Goal: Task Accomplishment & Management: Manage account settings

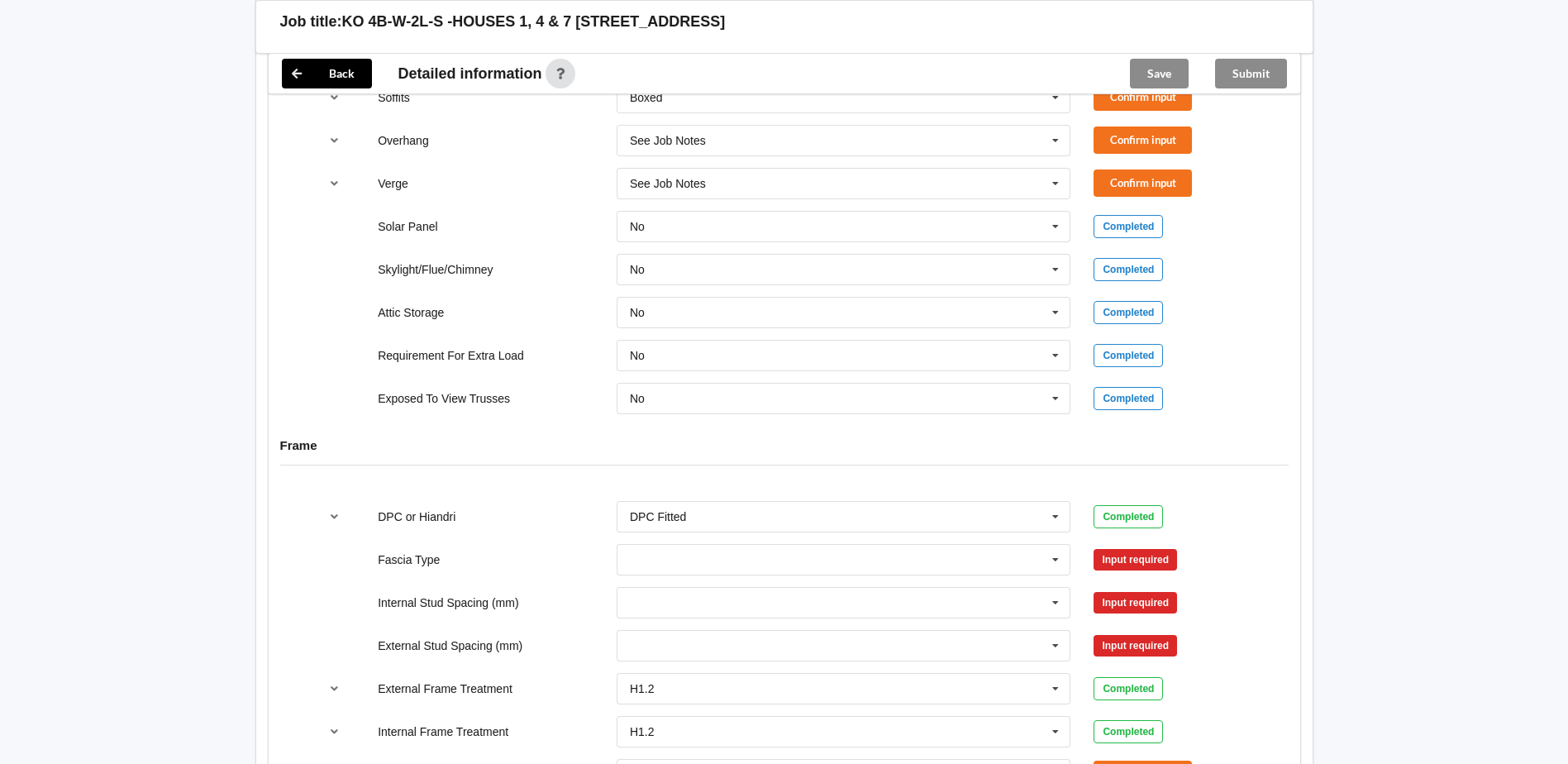
scroll to position [1251, 0]
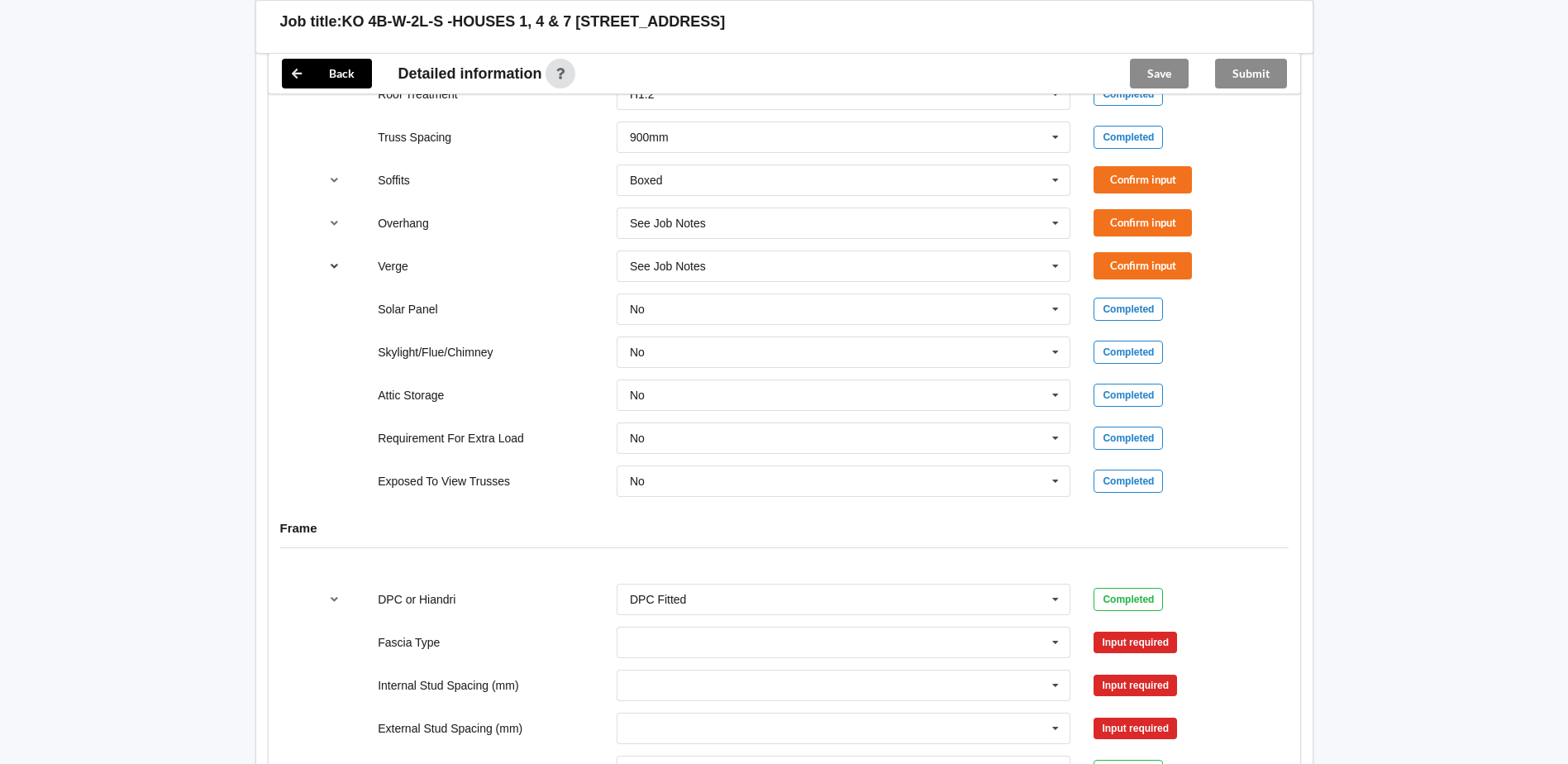
click at [331, 266] on icon "reference-toggle" at bounding box center [334, 265] width 14 height 10
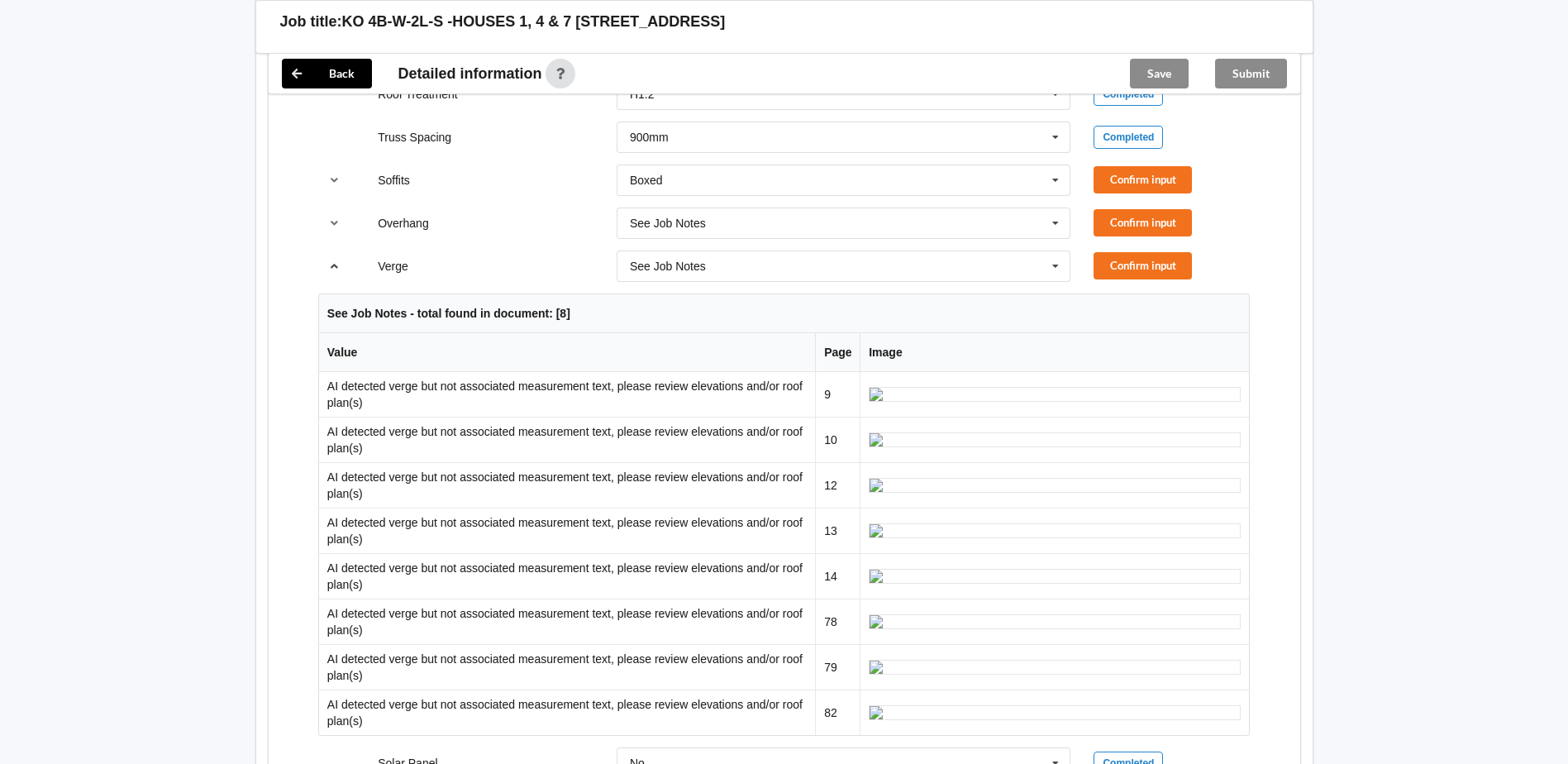
click at [331, 266] on icon "reference-toggle" at bounding box center [334, 265] width 14 height 10
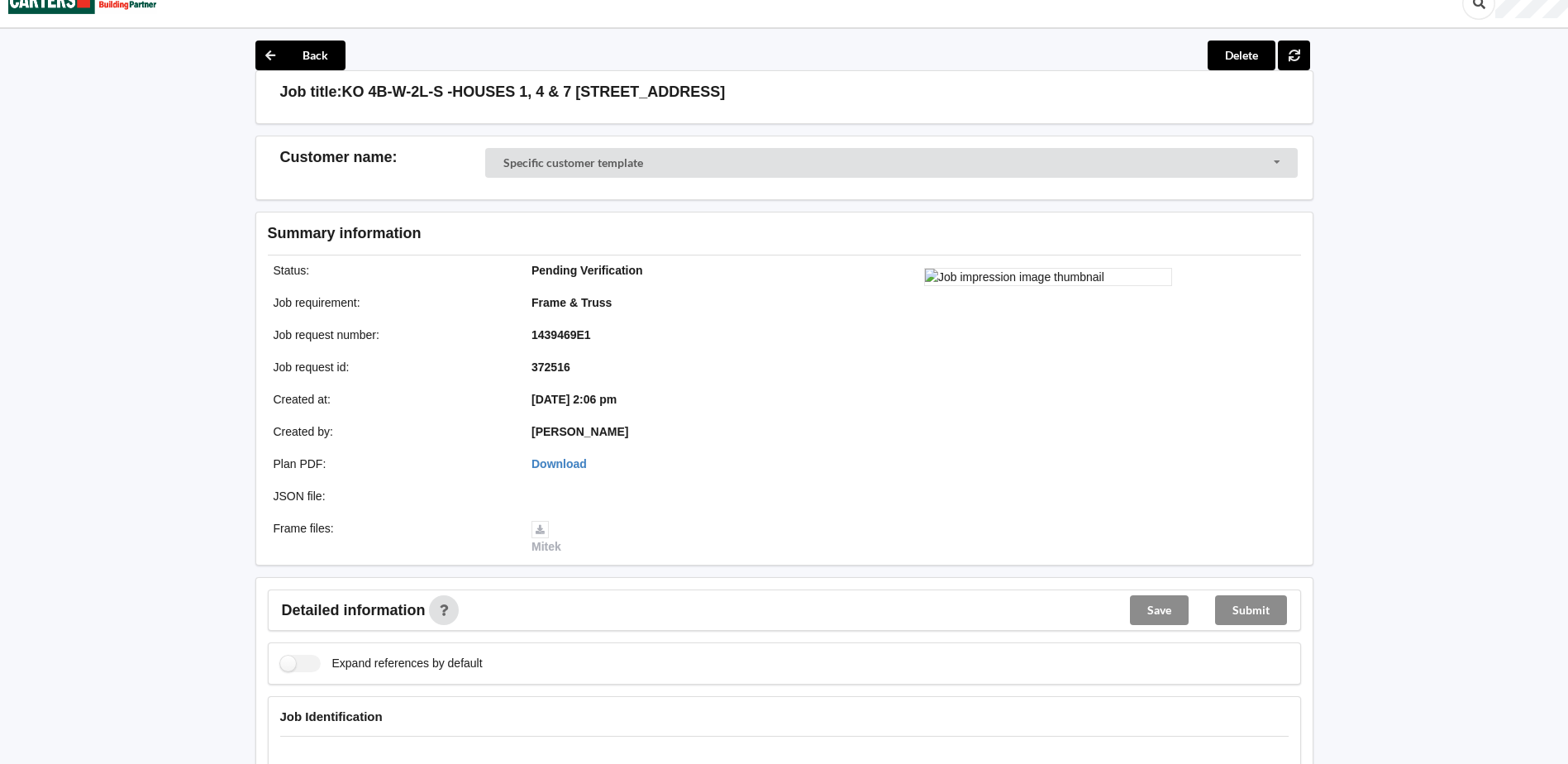
scroll to position [0, 0]
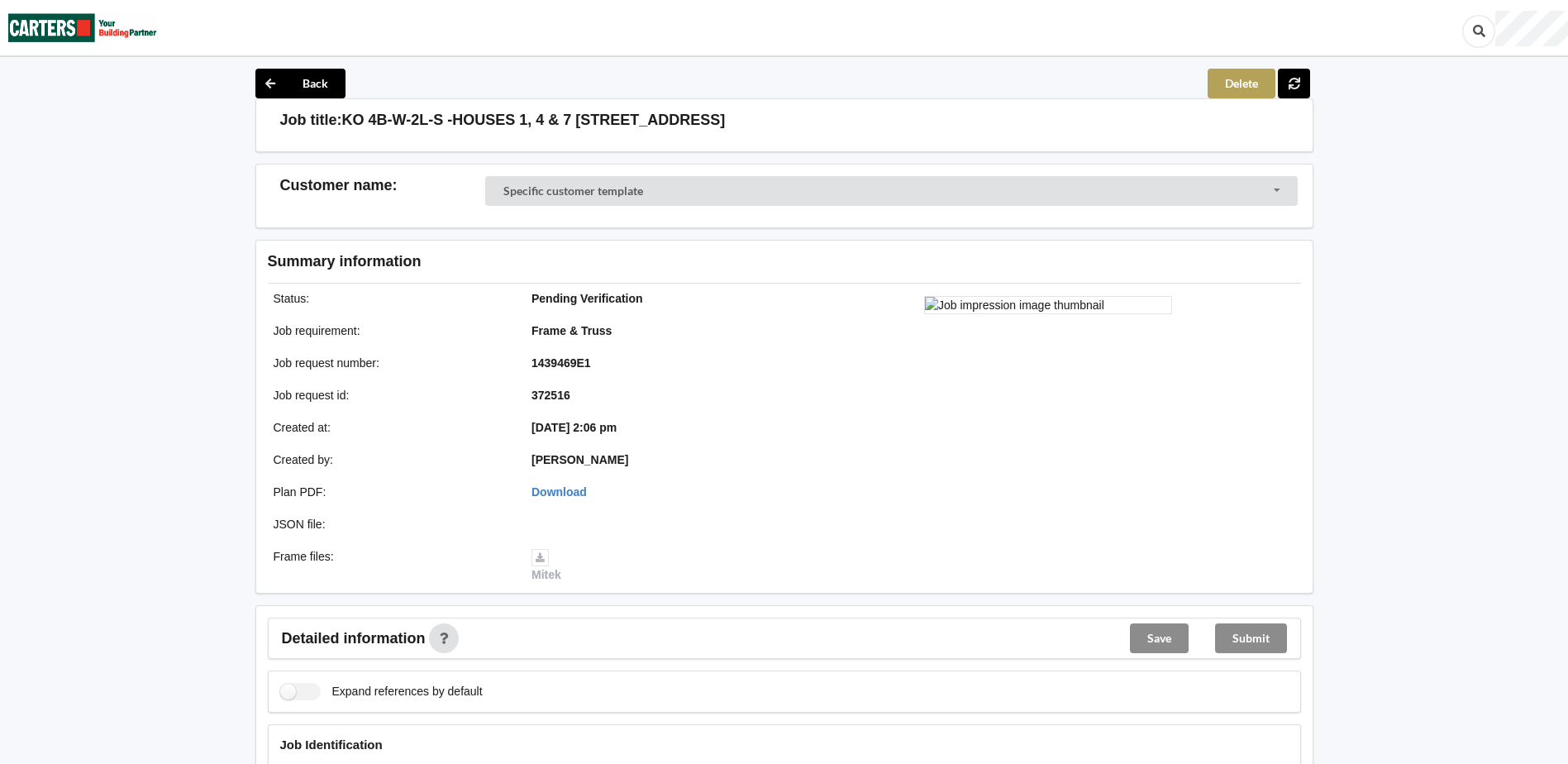
click at [1248, 80] on button "Delete" at bounding box center [1241, 84] width 68 height 30
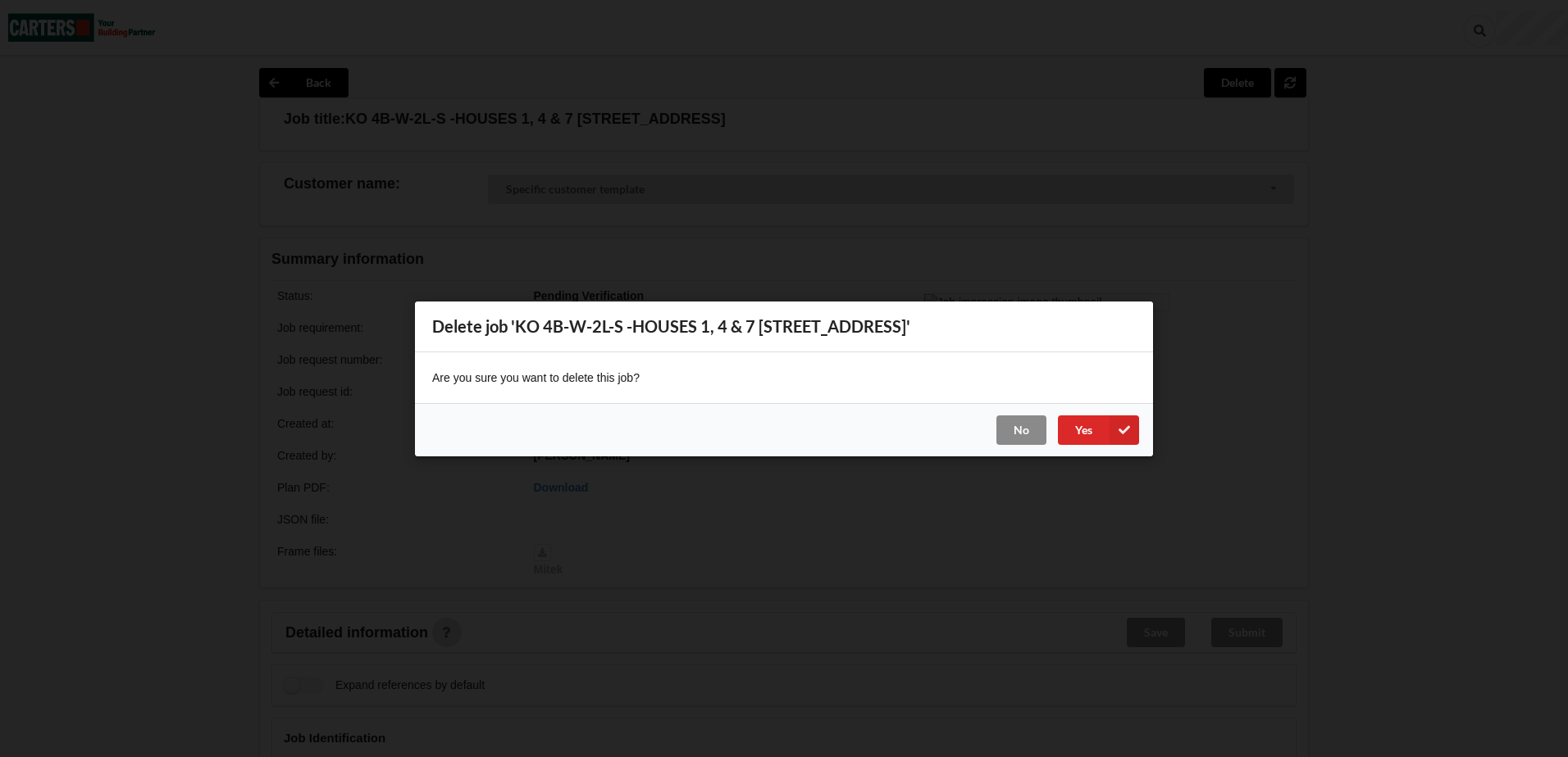
click at [1033, 429] on button "No" at bounding box center [1021, 429] width 50 height 30
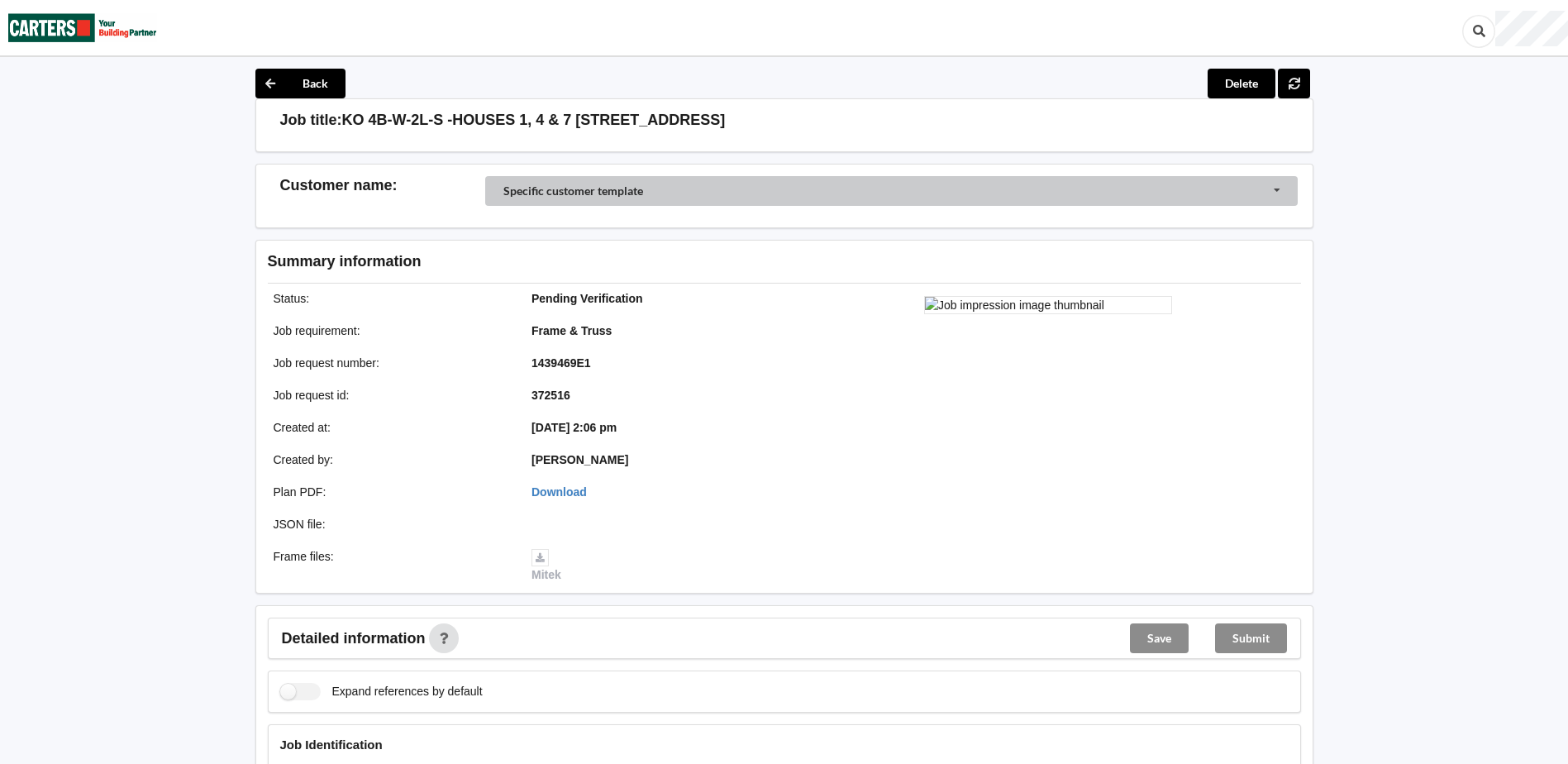
click at [1277, 189] on input "Customer Selector" at bounding box center [892, 192] width 813 height 32
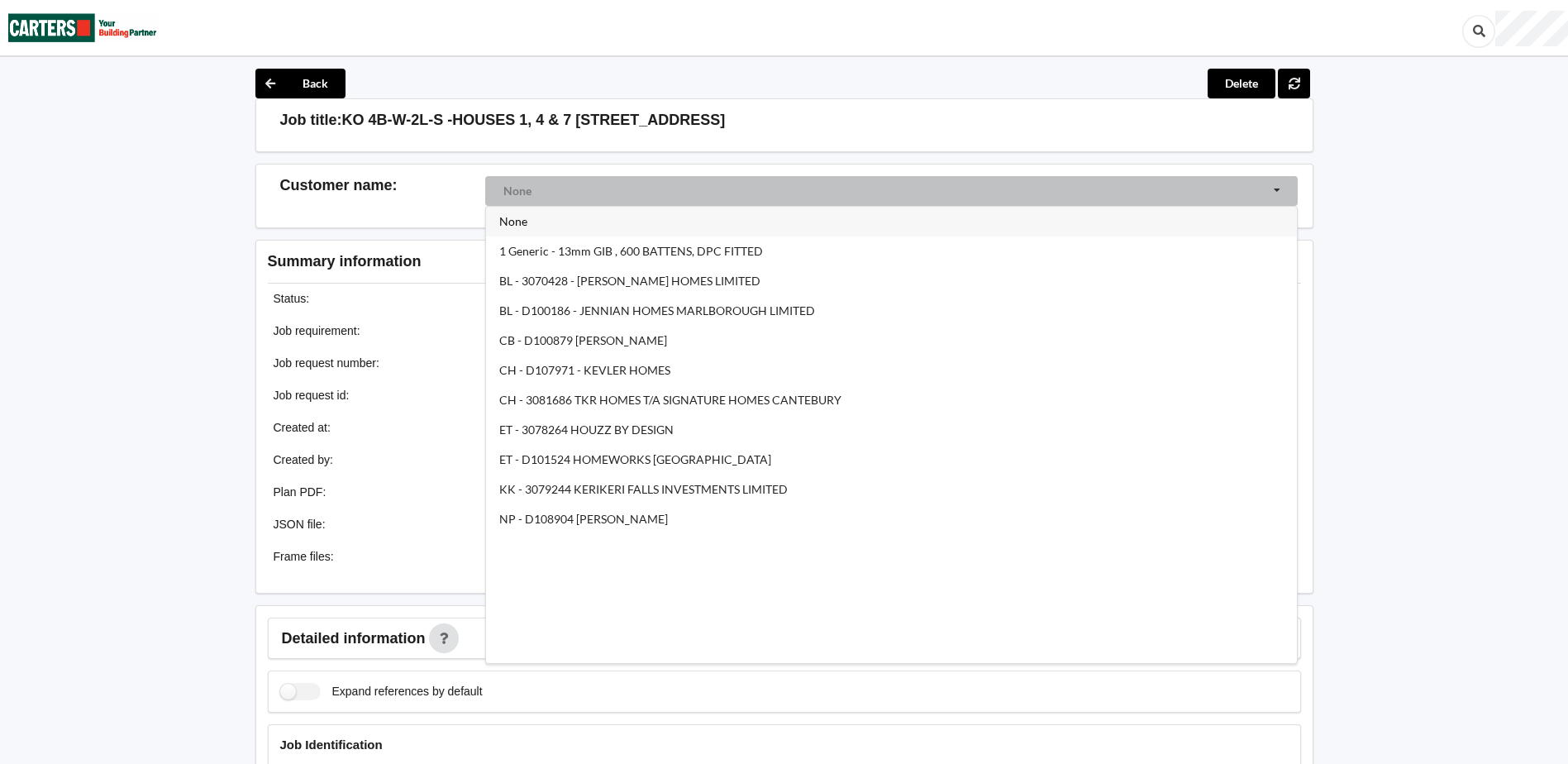
click at [1277, 189] on input "Customer Selector" at bounding box center [892, 192] width 813 height 32
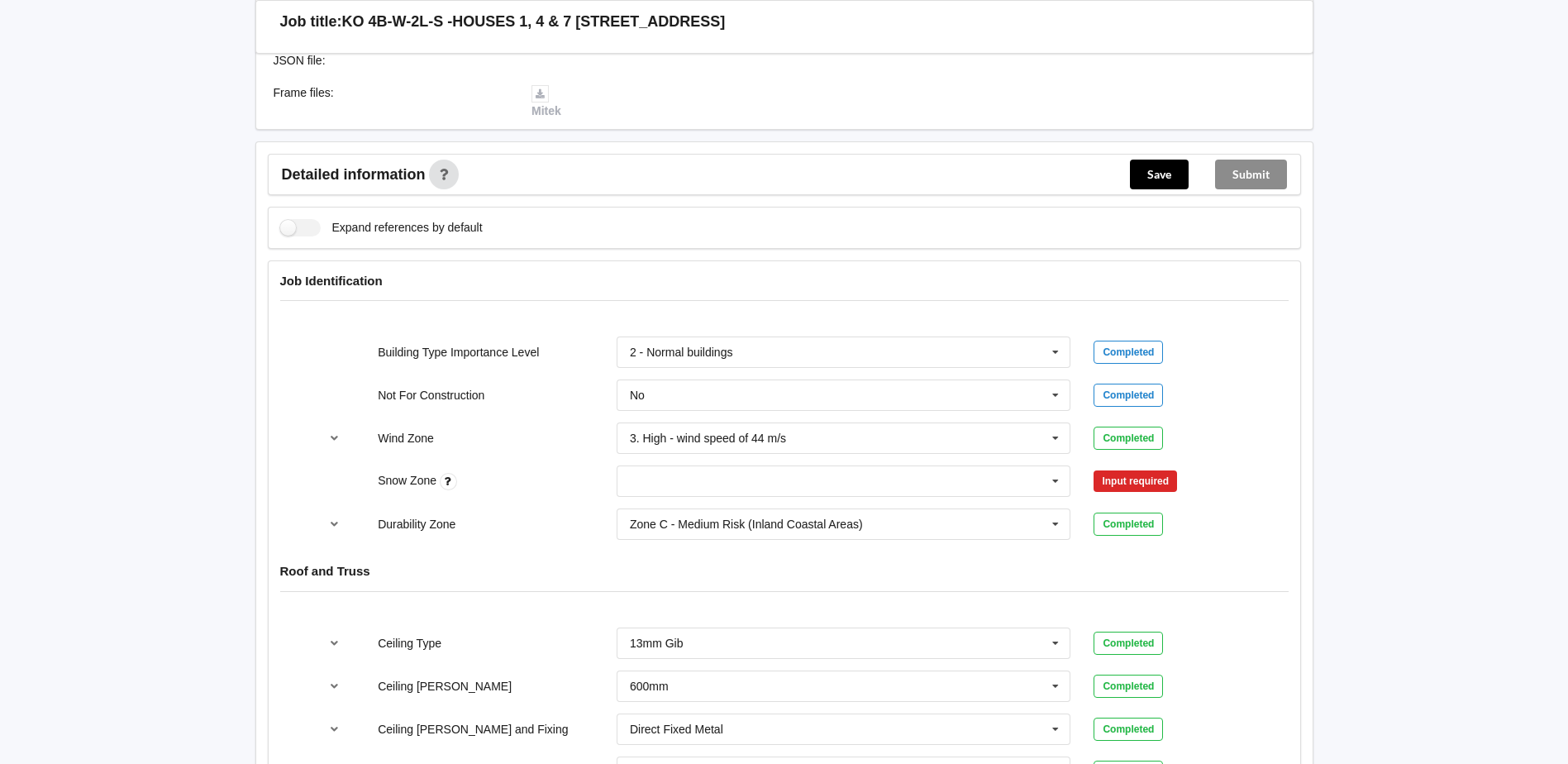
scroll to position [579, 0]
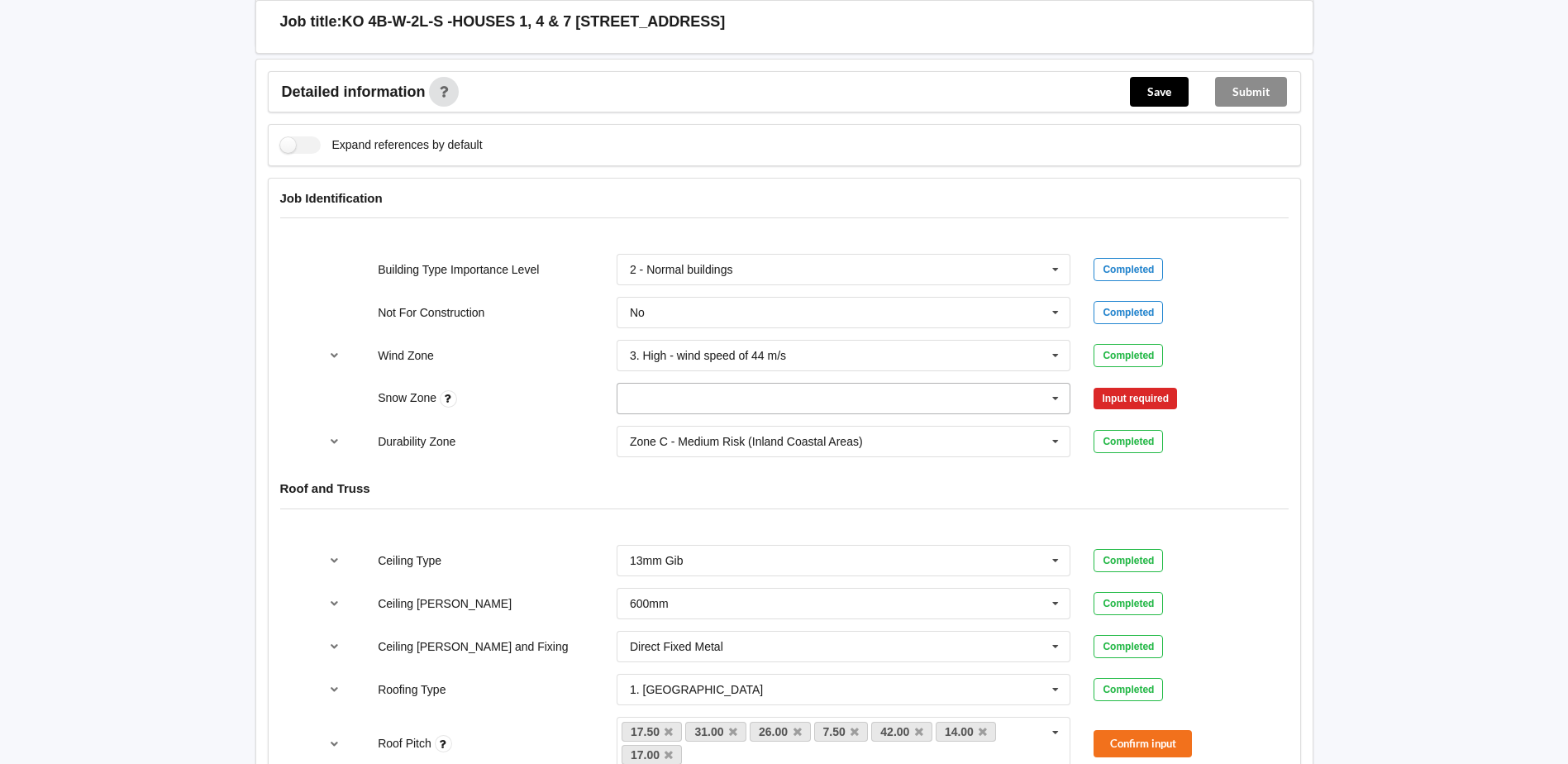
click at [1056, 395] on icon at bounding box center [1055, 399] width 25 height 31
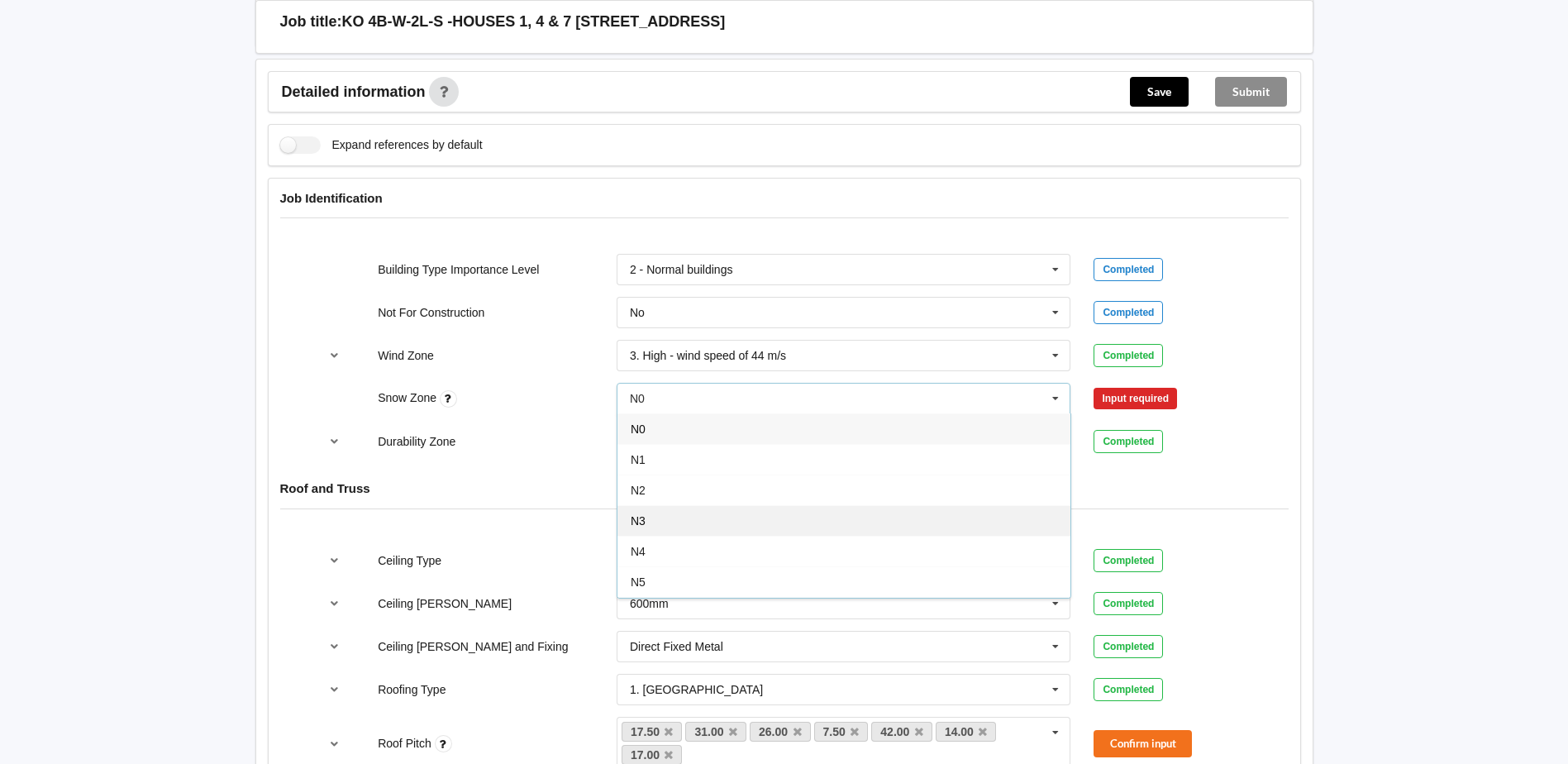
click at [660, 519] on div "N3" at bounding box center [843, 521] width 453 height 31
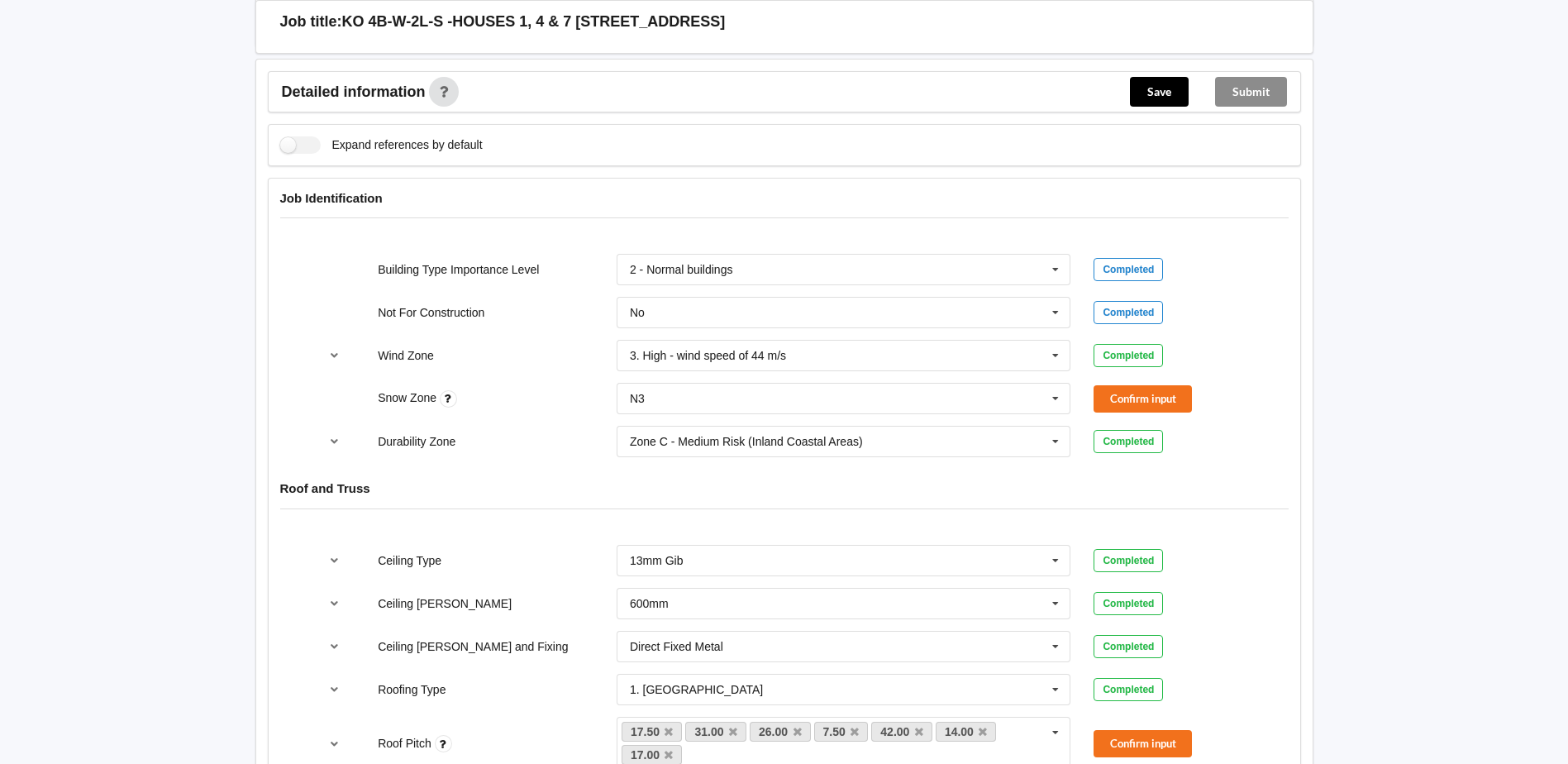
click at [448, 398] on icon at bounding box center [448, 399] width 17 height 17
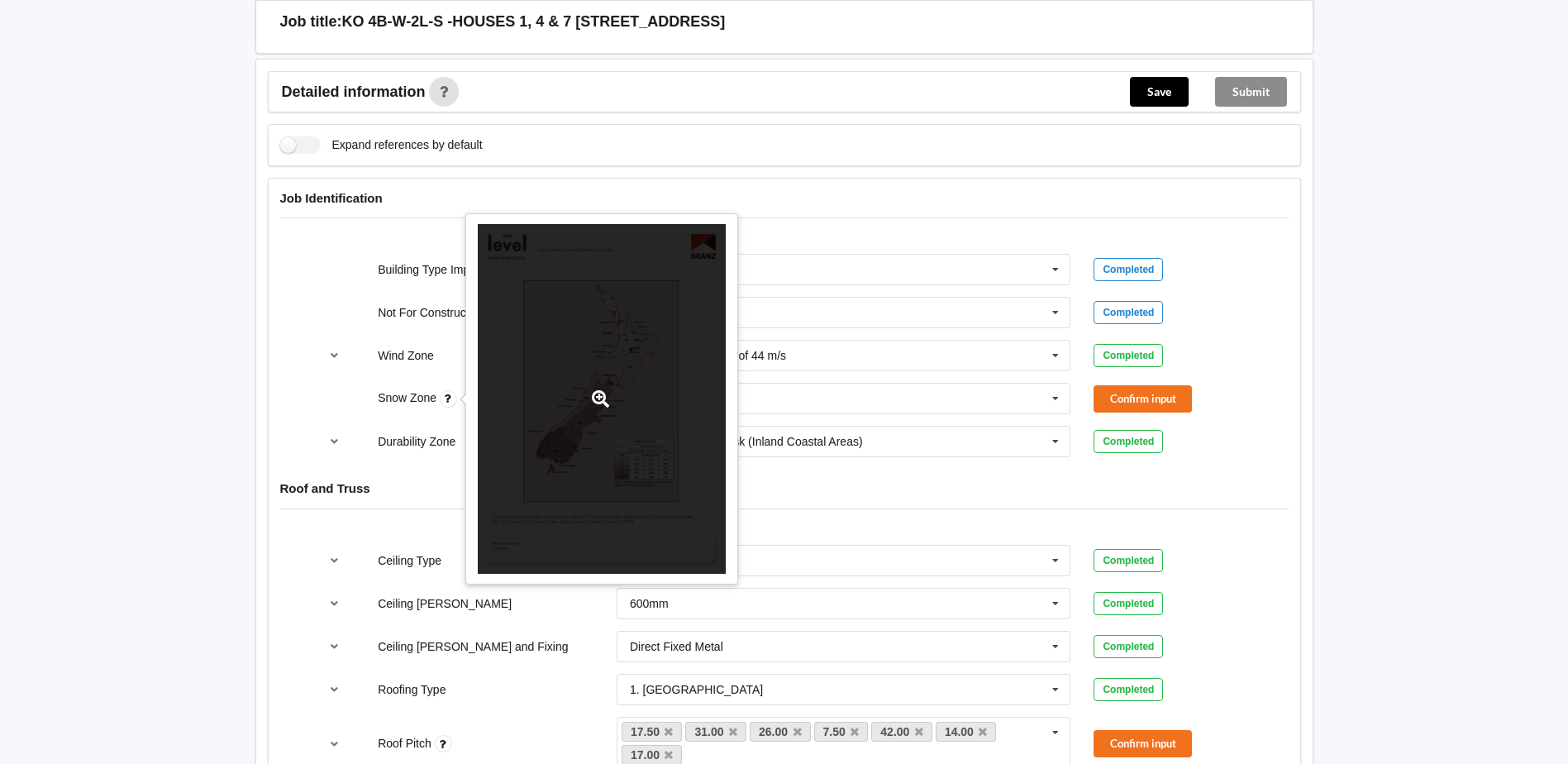
click at [599, 399] on icon at bounding box center [600, 399] width 21 height 17
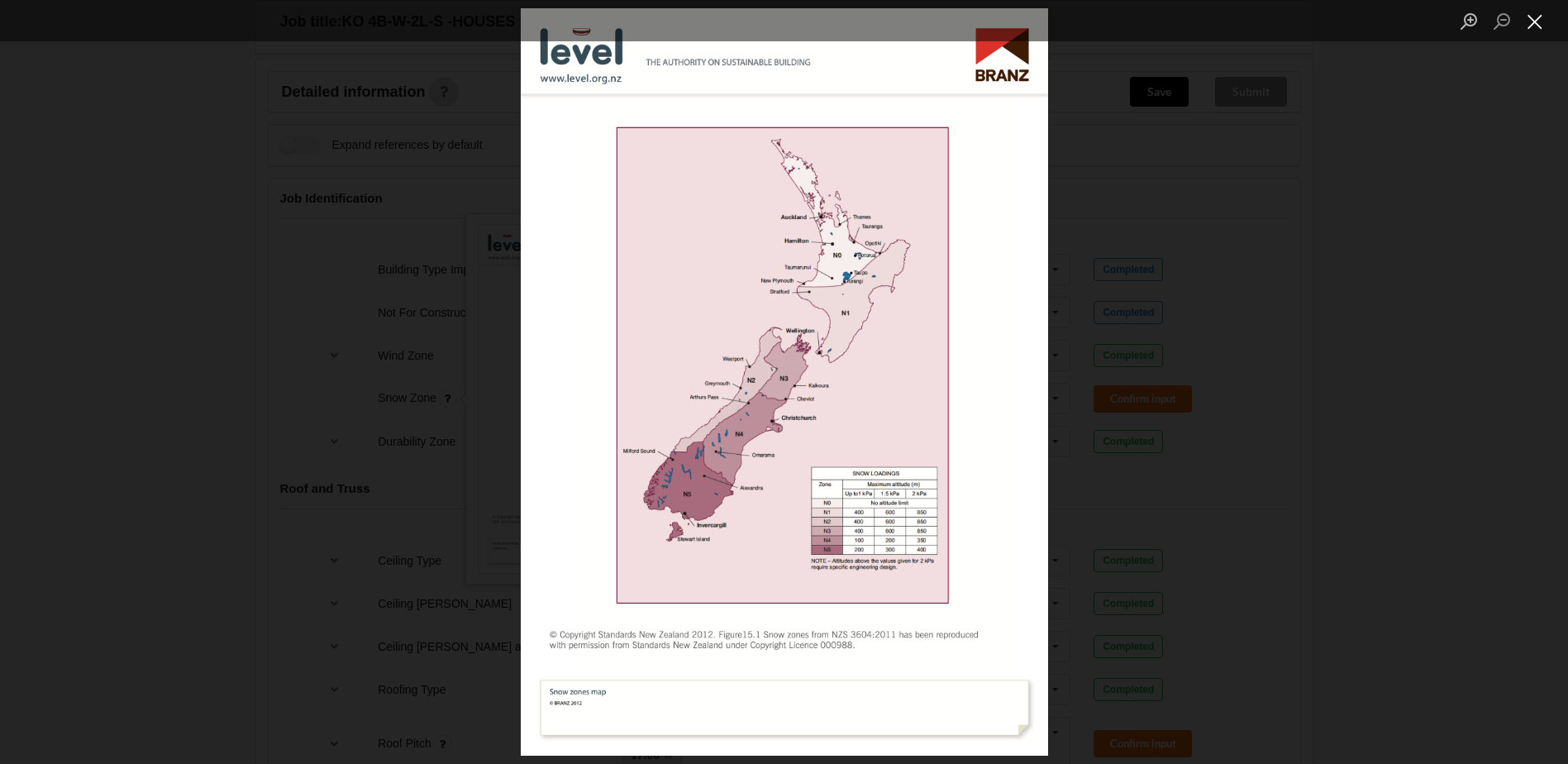
click at [1533, 18] on button "Close lightbox" at bounding box center [1534, 21] width 33 height 29
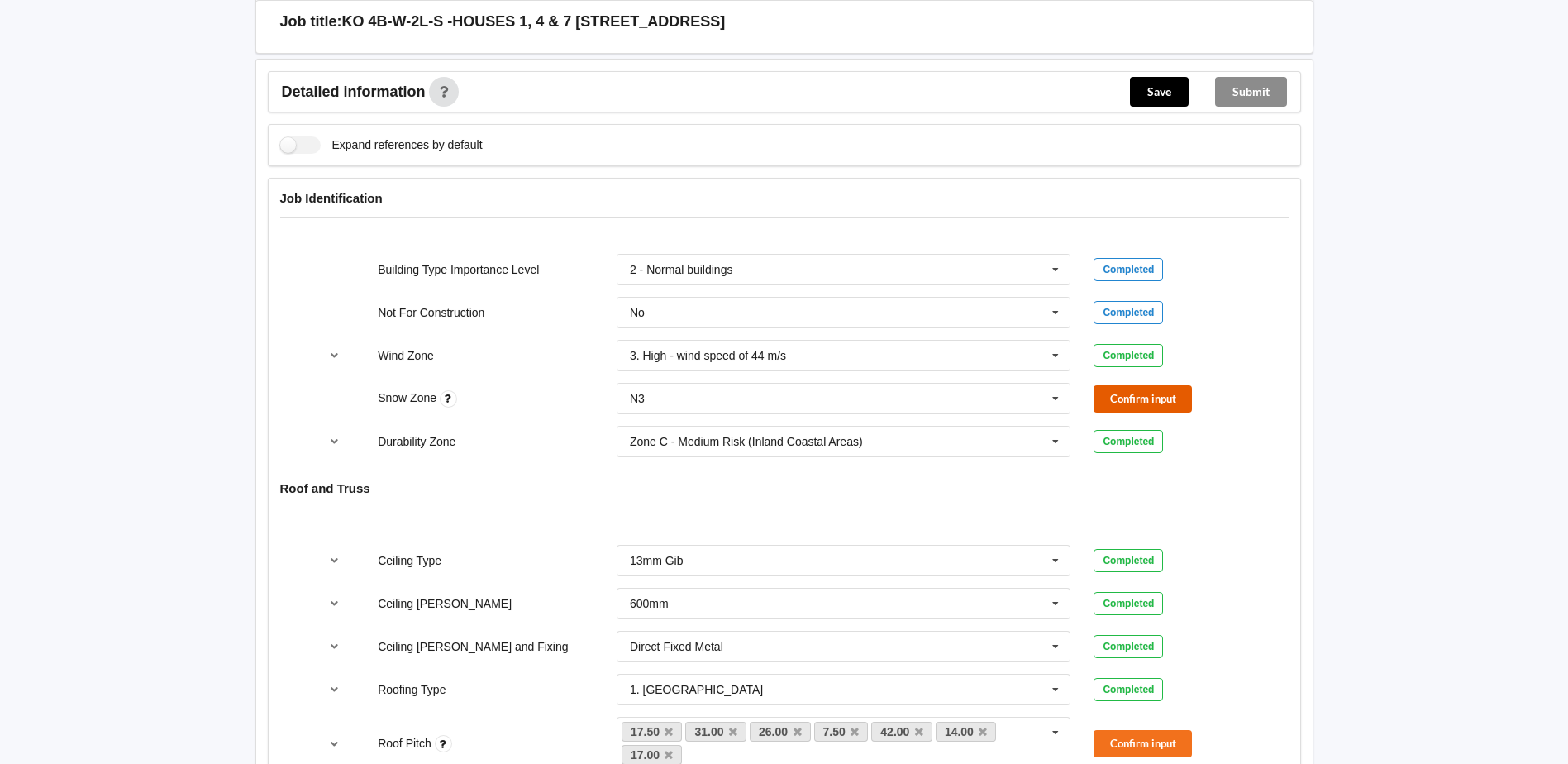
click at [1139, 396] on button "Confirm input" at bounding box center [1142, 399] width 98 height 27
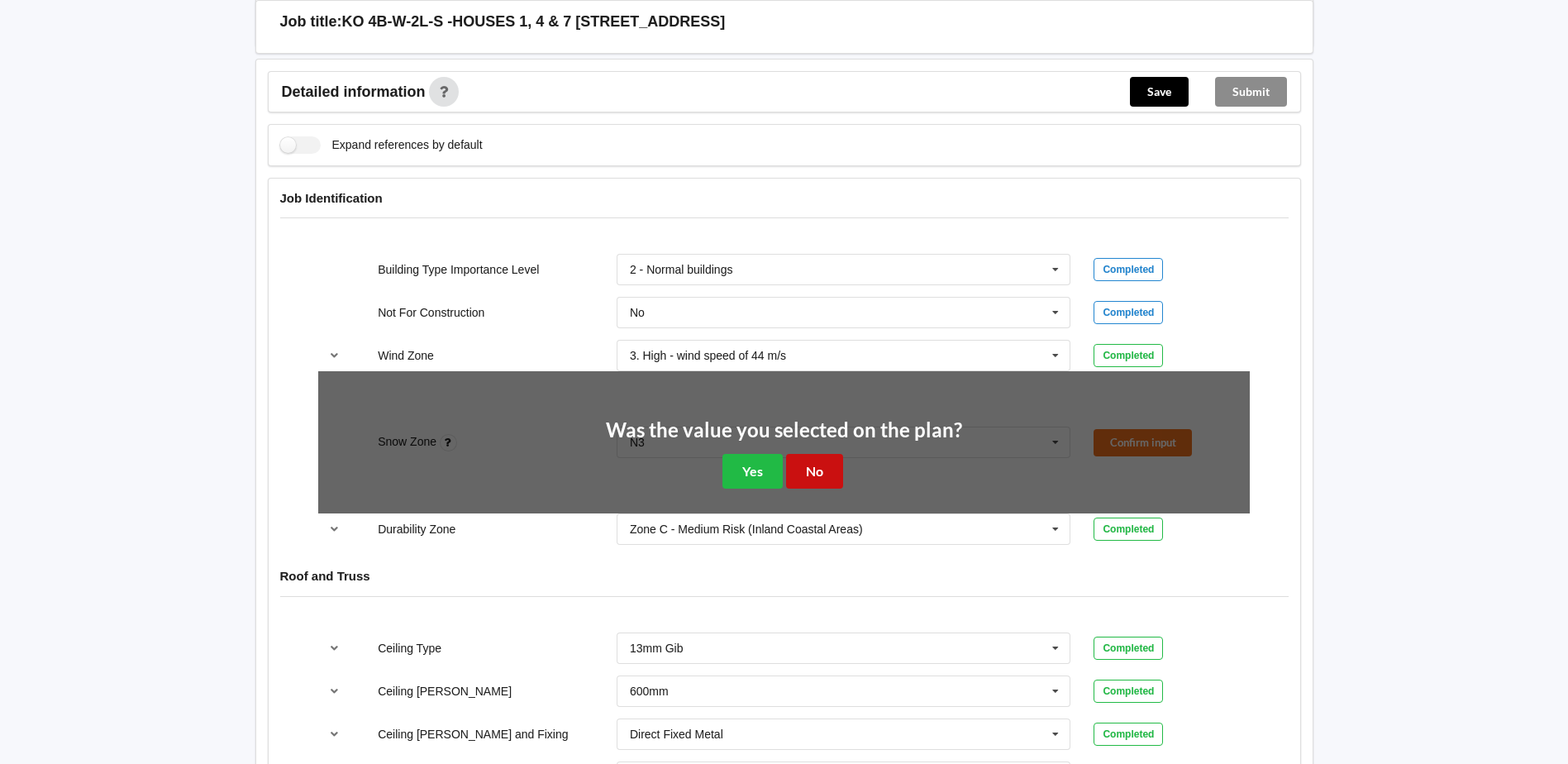
click at [804, 475] on button "No" at bounding box center [814, 471] width 57 height 34
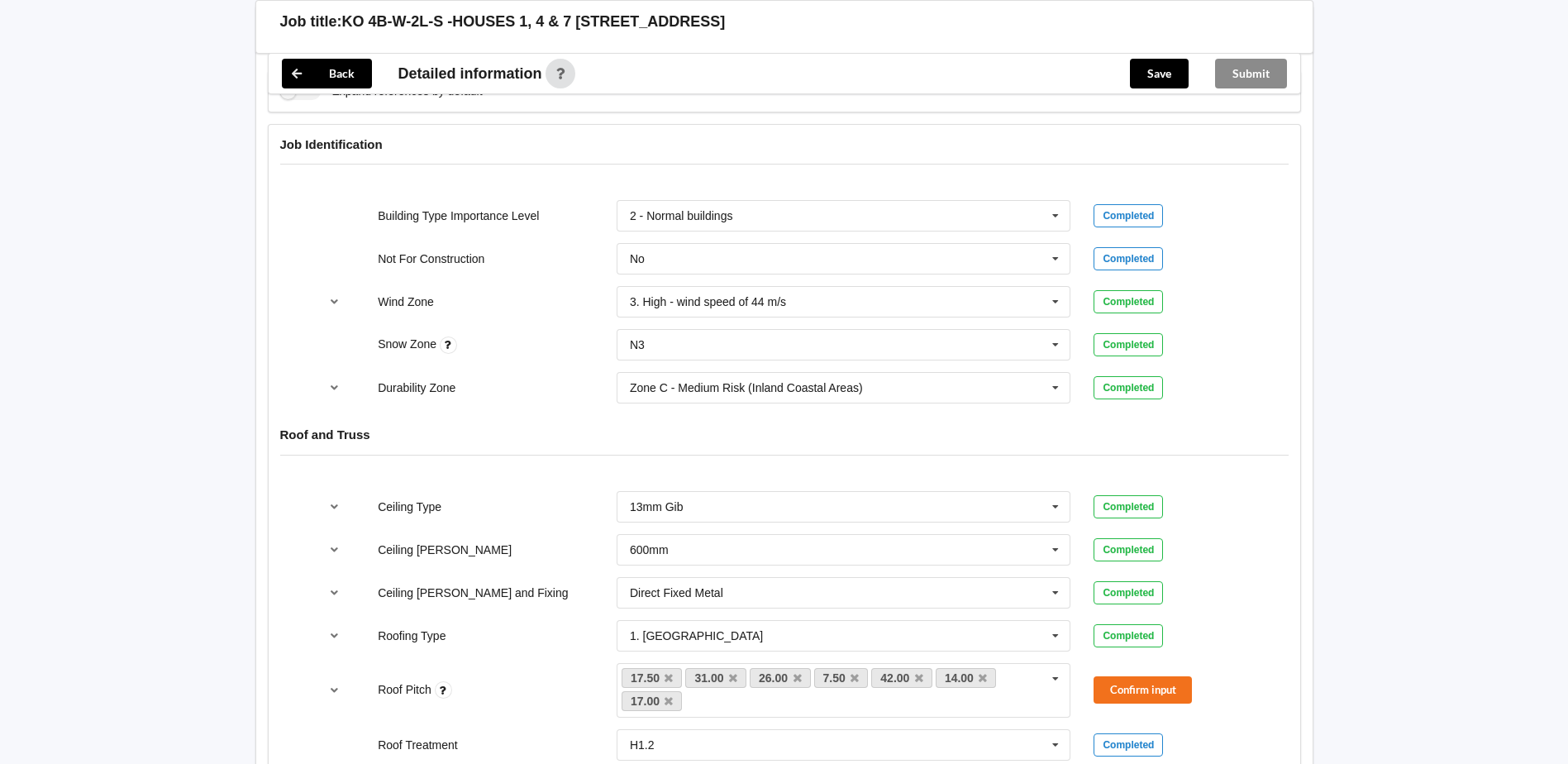
scroll to position [744, 0]
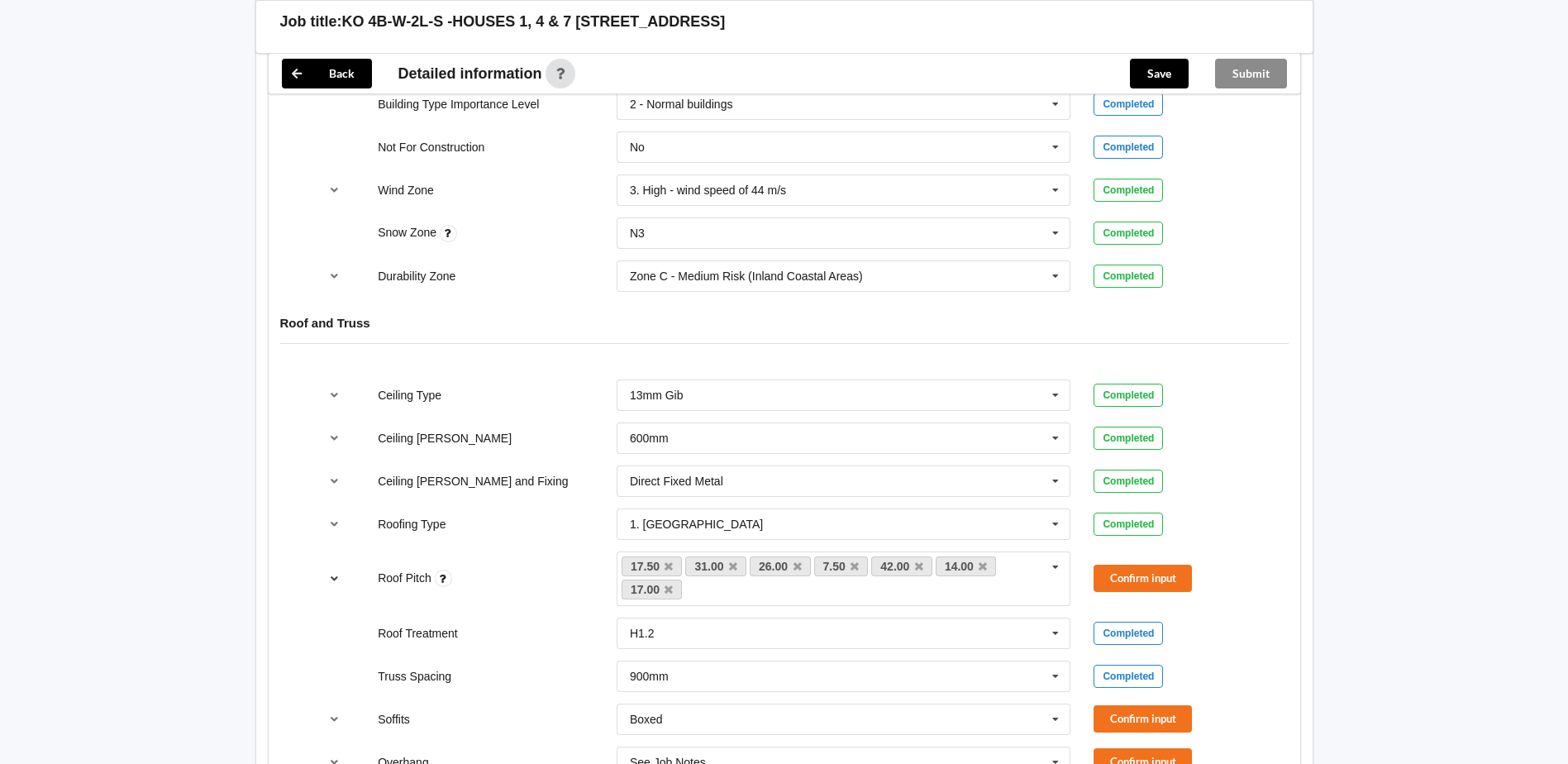
click at [333, 576] on icon "reference-toggle" at bounding box center [334, 578] width 14 height 10
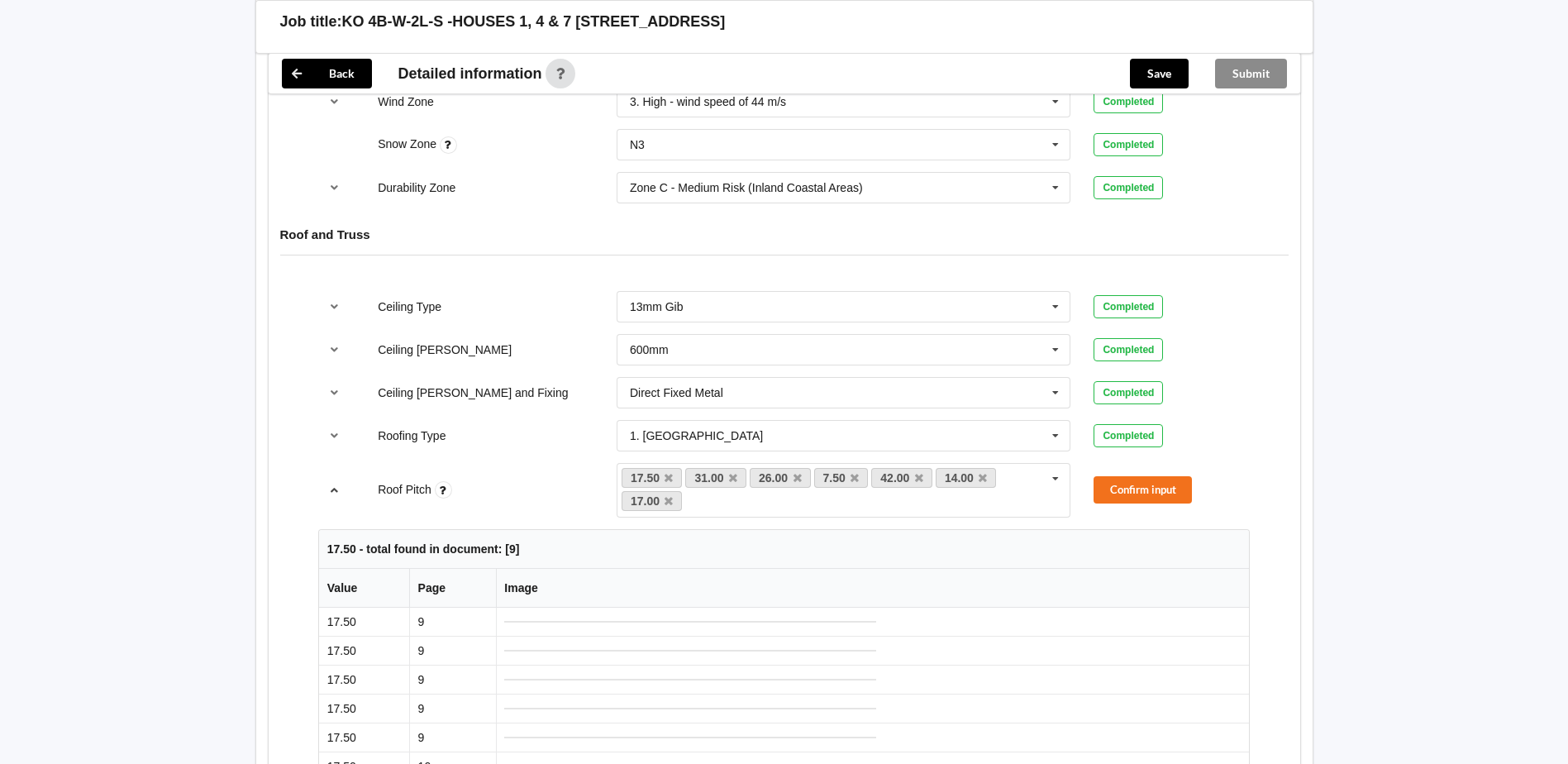
scroll to position [827, 0]
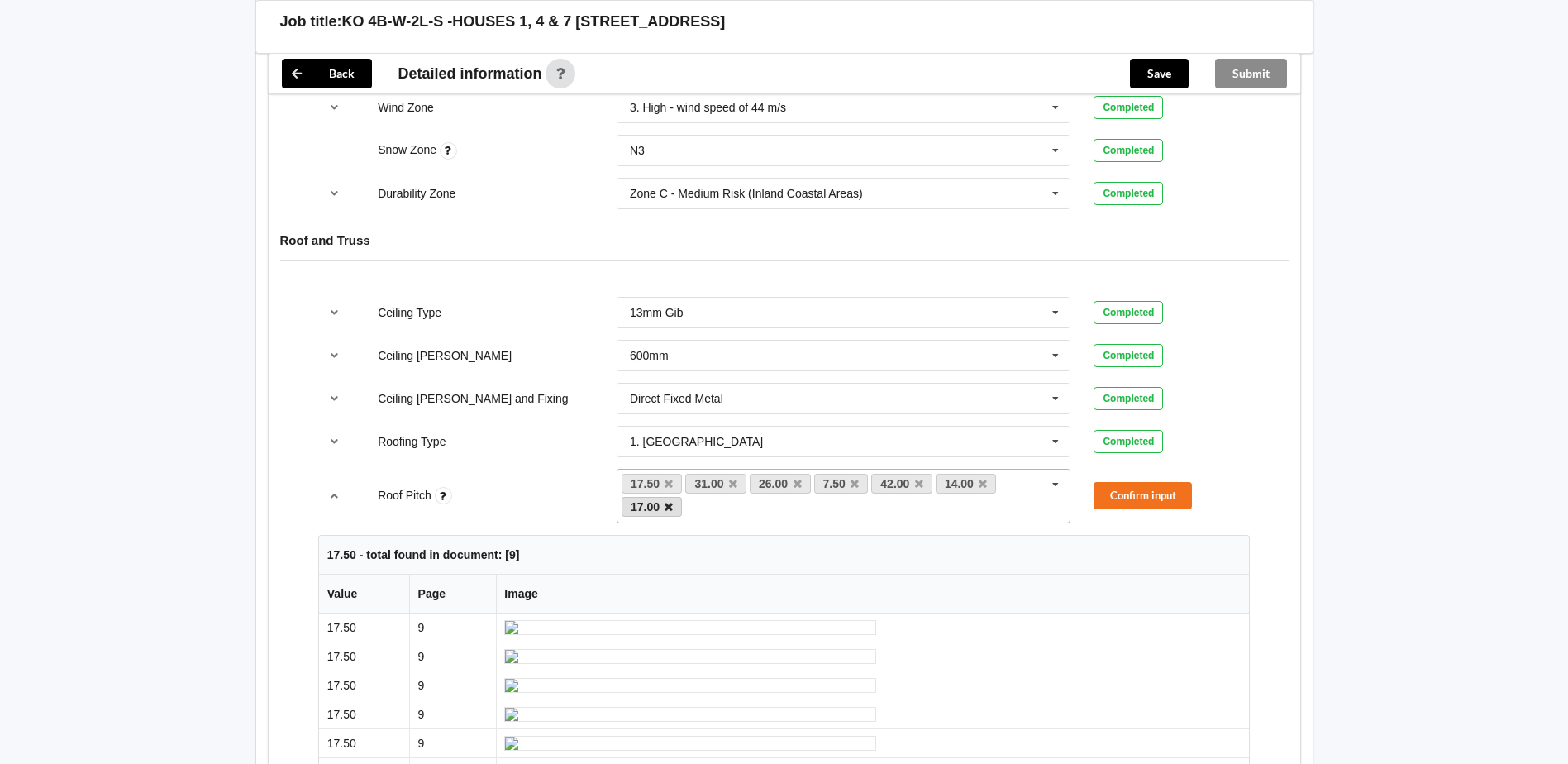
click at [670, 509] on icon at bounding box center [668, 508] width 8 height 11
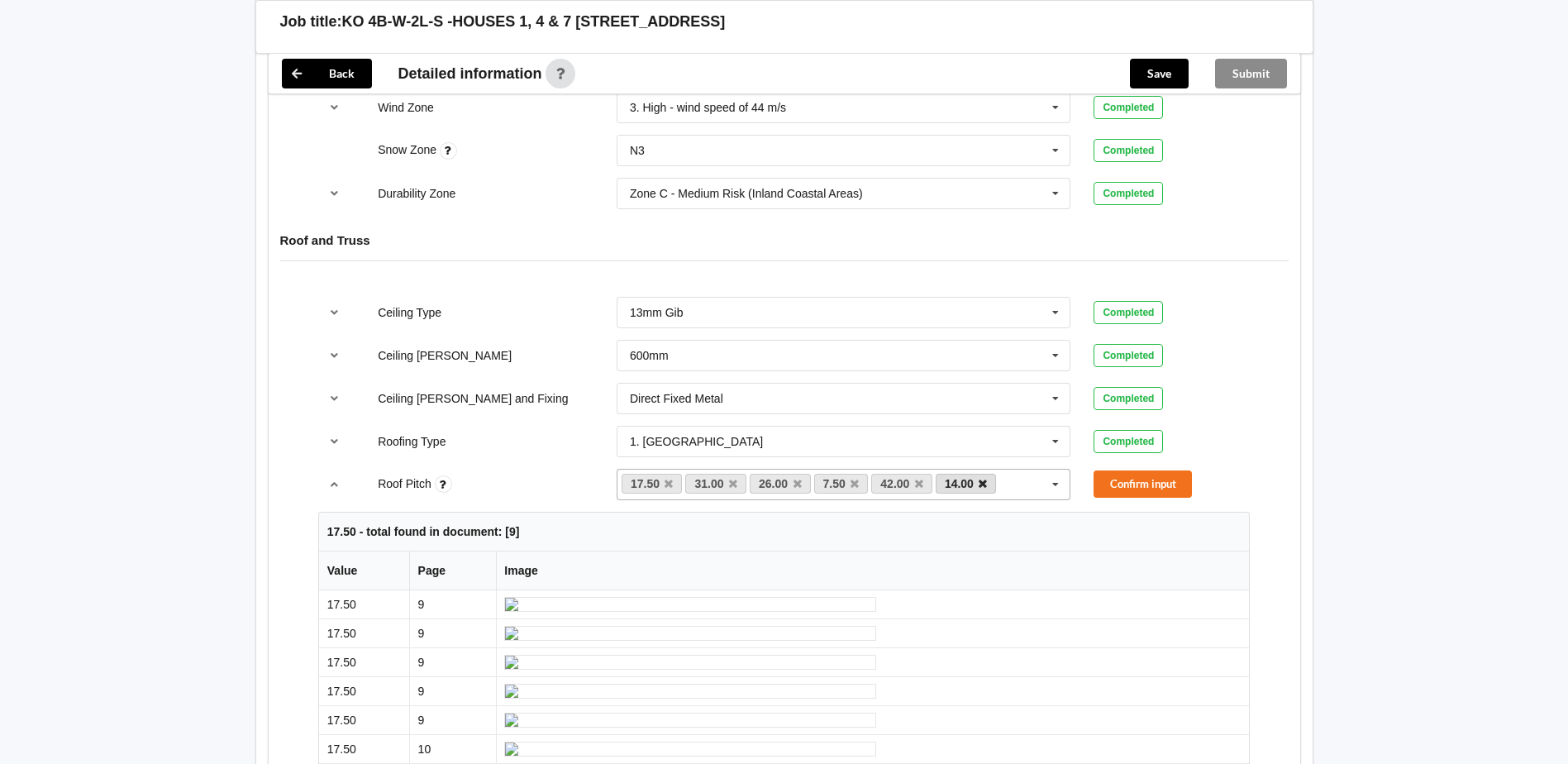
click at [983, 482] on icon at bounding box center [982, 484] width 8 height 11
click at [915, 482] on icon at bounding box center [919, 484] width 8 height 11
click at [856, 479] on icon at bounding box center [854, 484] width 8 height 11
click at [803, 488] on link "26.00" at bounding box center [780, 484] width 61 height 20
click at [737, 483] on link "31.00" at bounding box center [715, 484] width 61 height 20
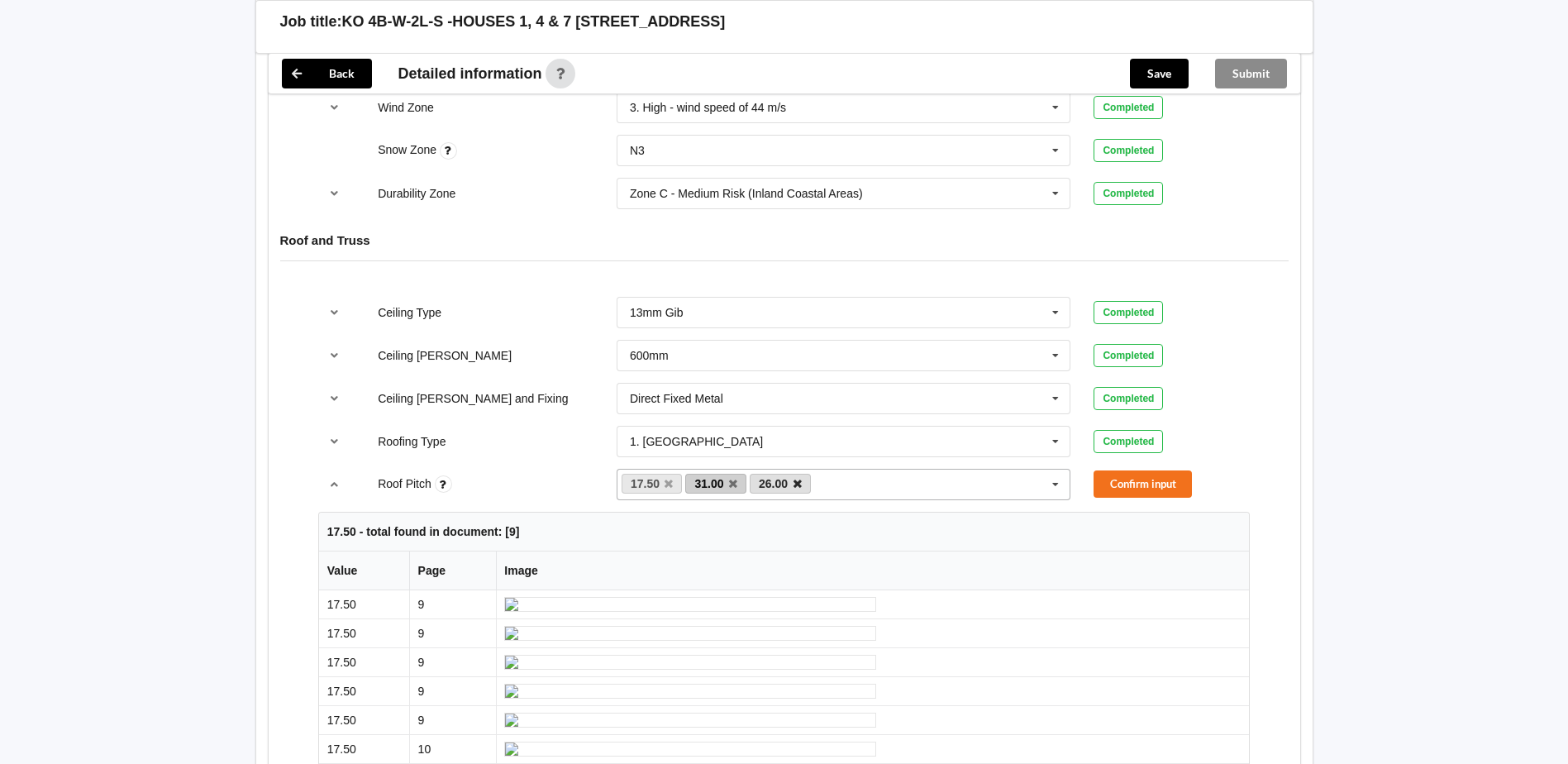
click at [795, 486] on icon at bounding box center [797, 484] width 8 height 11
click at [734, 485] on icon at bounding box center [733, 484] width 8 height 11
click at [1126, 491] on button "Confirm input" at bounding box center [1142, 484] width 98 height 27
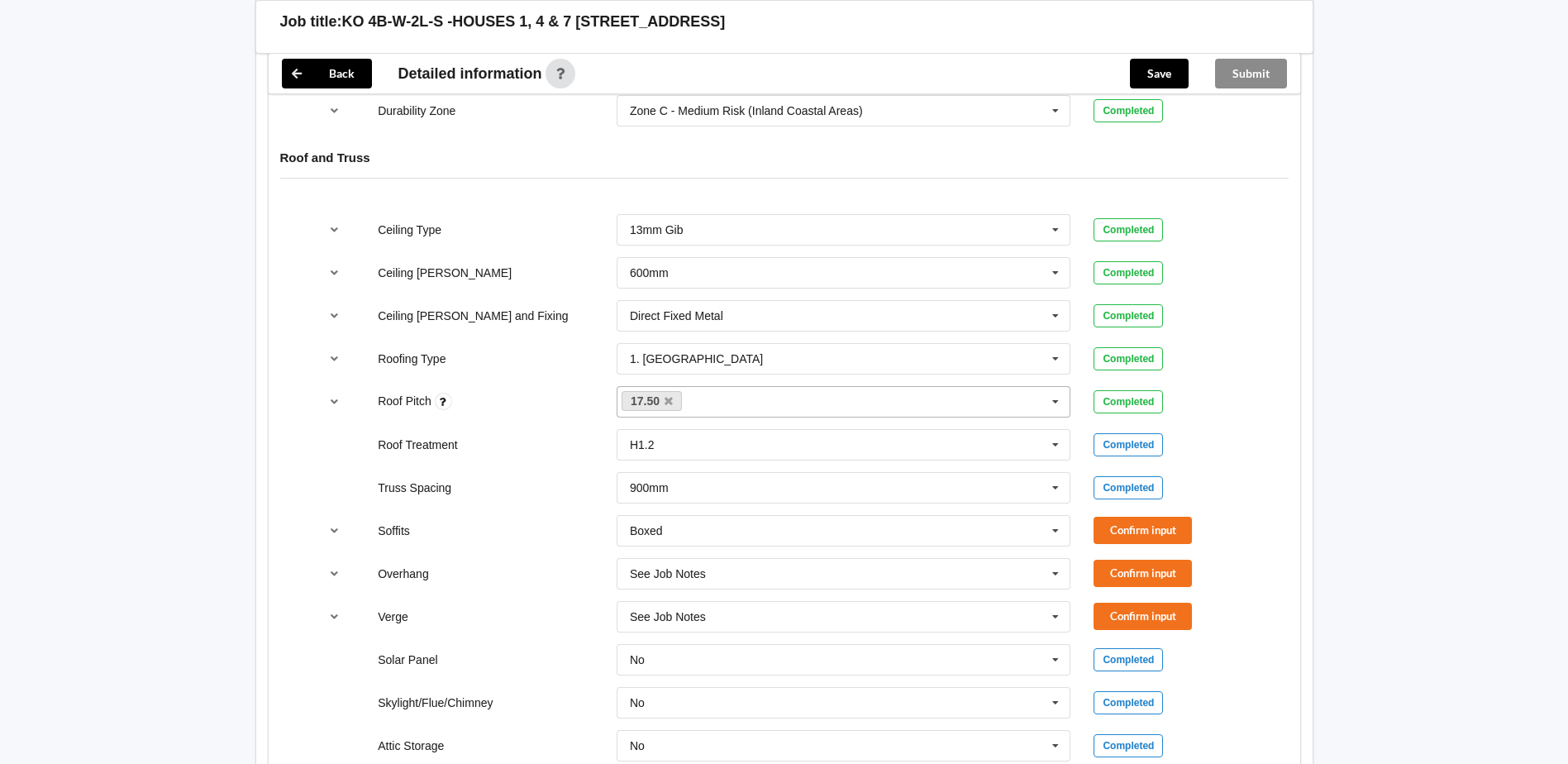
scroll to position [992, 0]
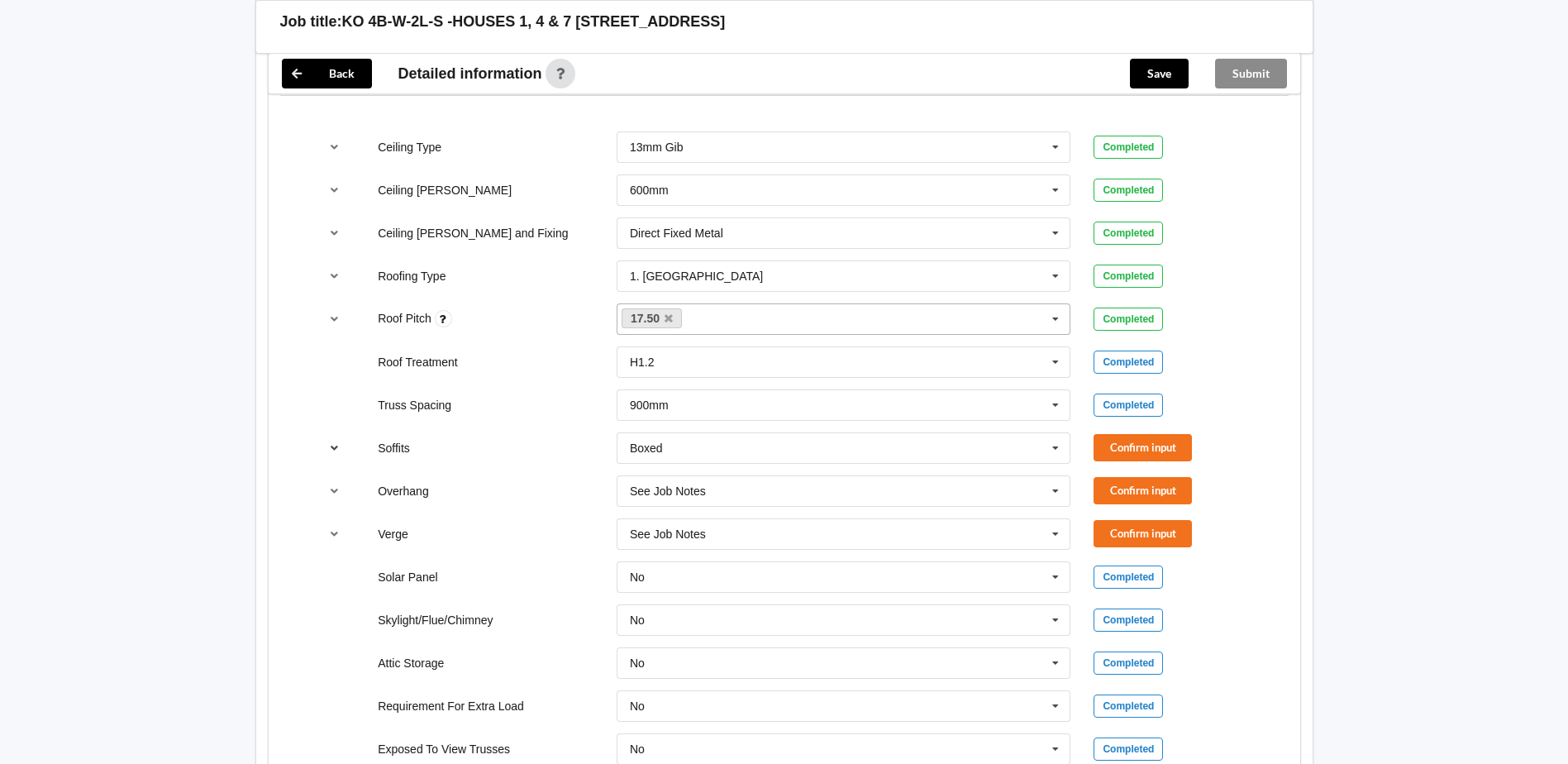
click at [334, 444] on icon "reference-toggle" at bounding box center [334, 447] width 14 height 10
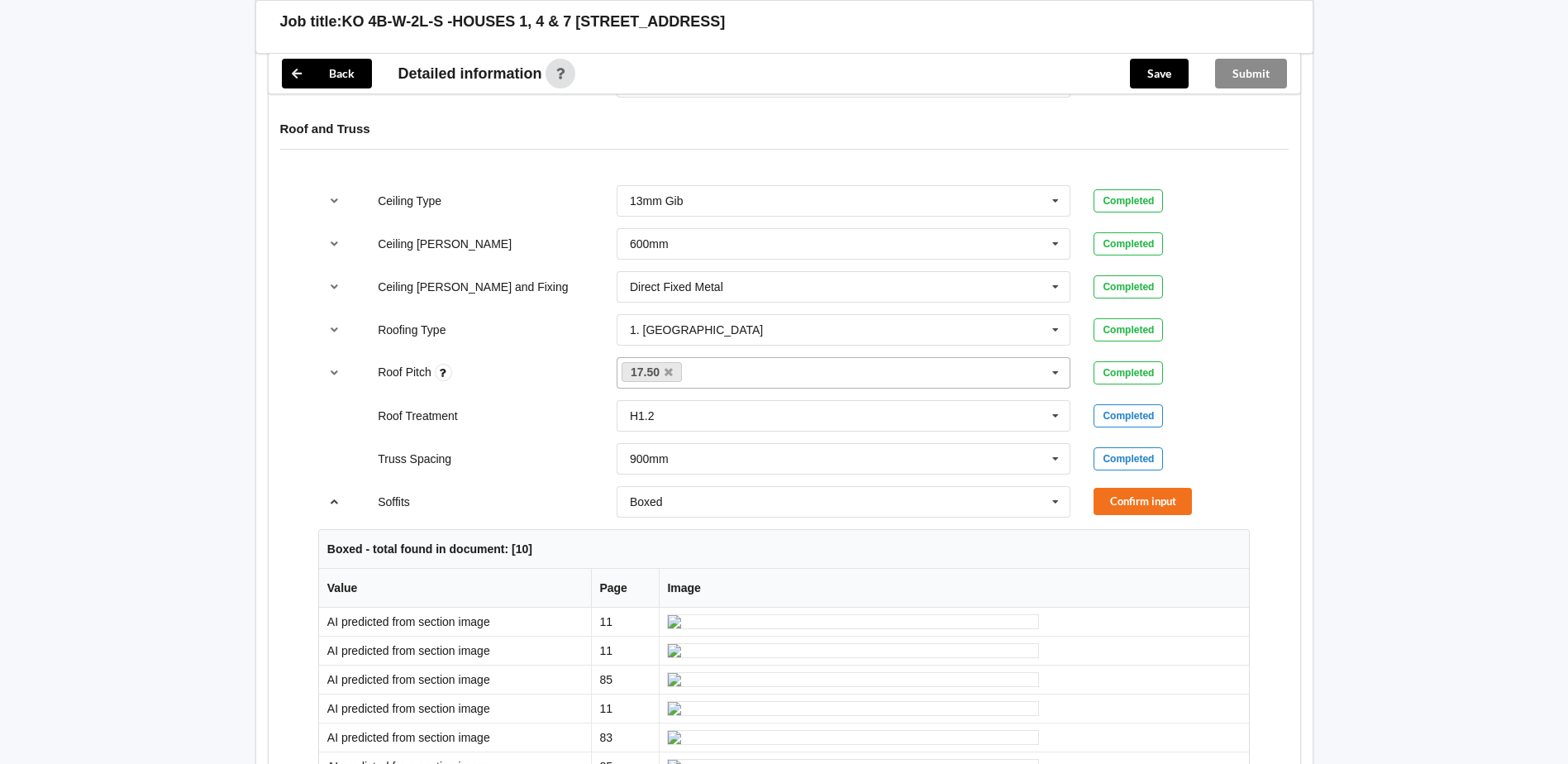
scroll to position [909, 0]
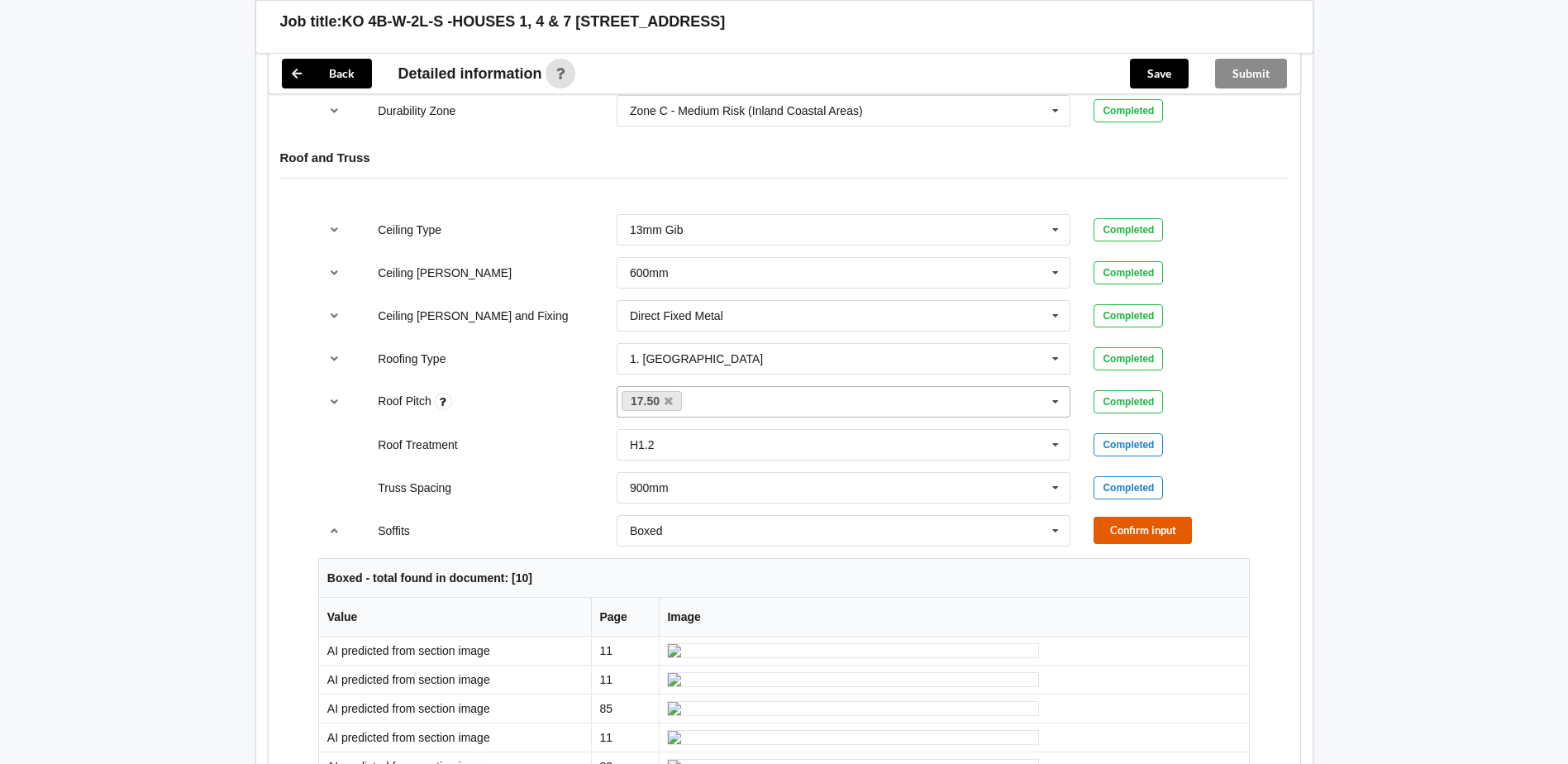
click at [1115, 535] on button "Confirm input" at bounding box center [1142, 531] width 98 height 27
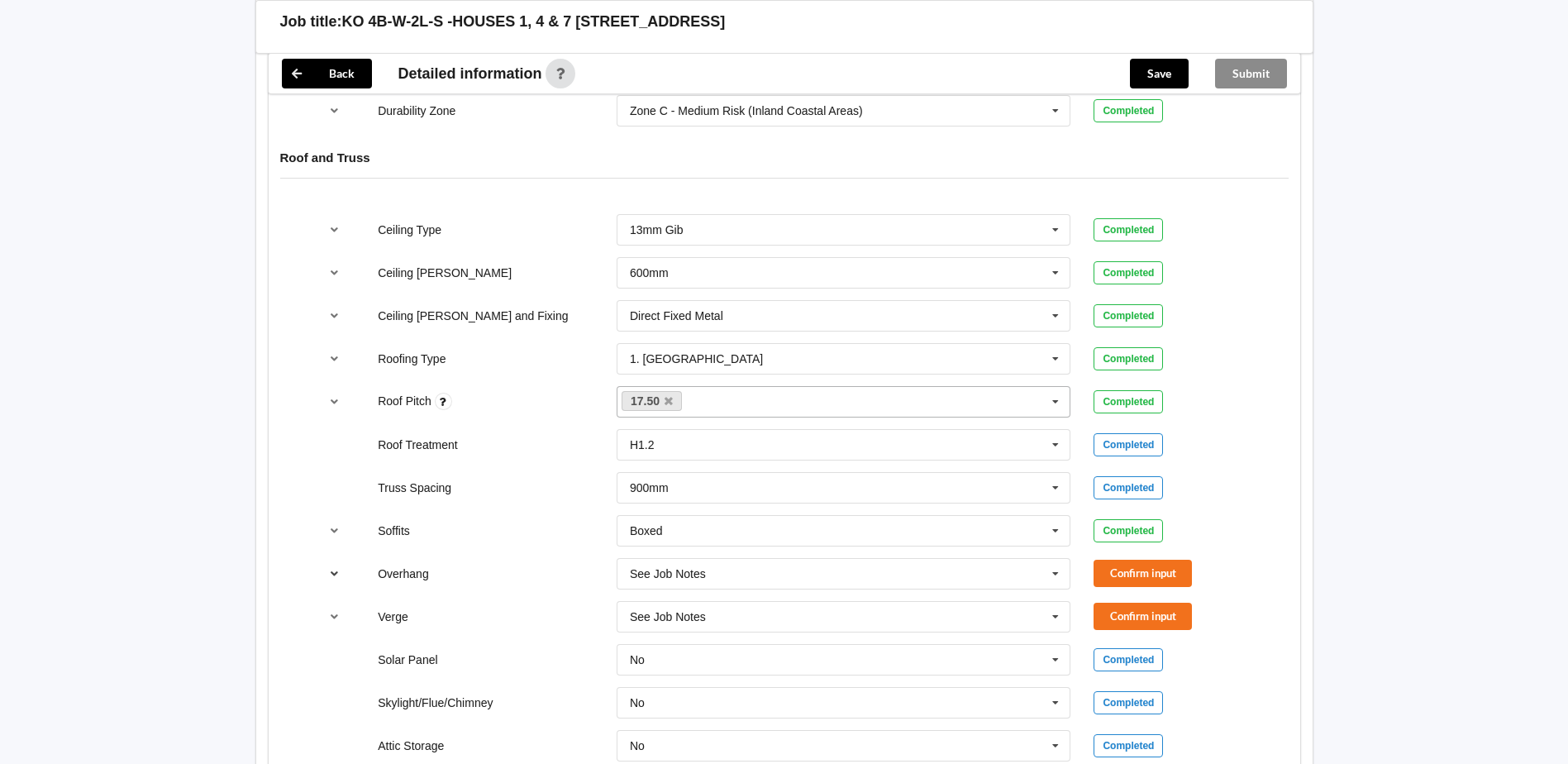
click at [335, 572] on icon "reference-toggle" at bounding box center [334, 572] width 14 height 10
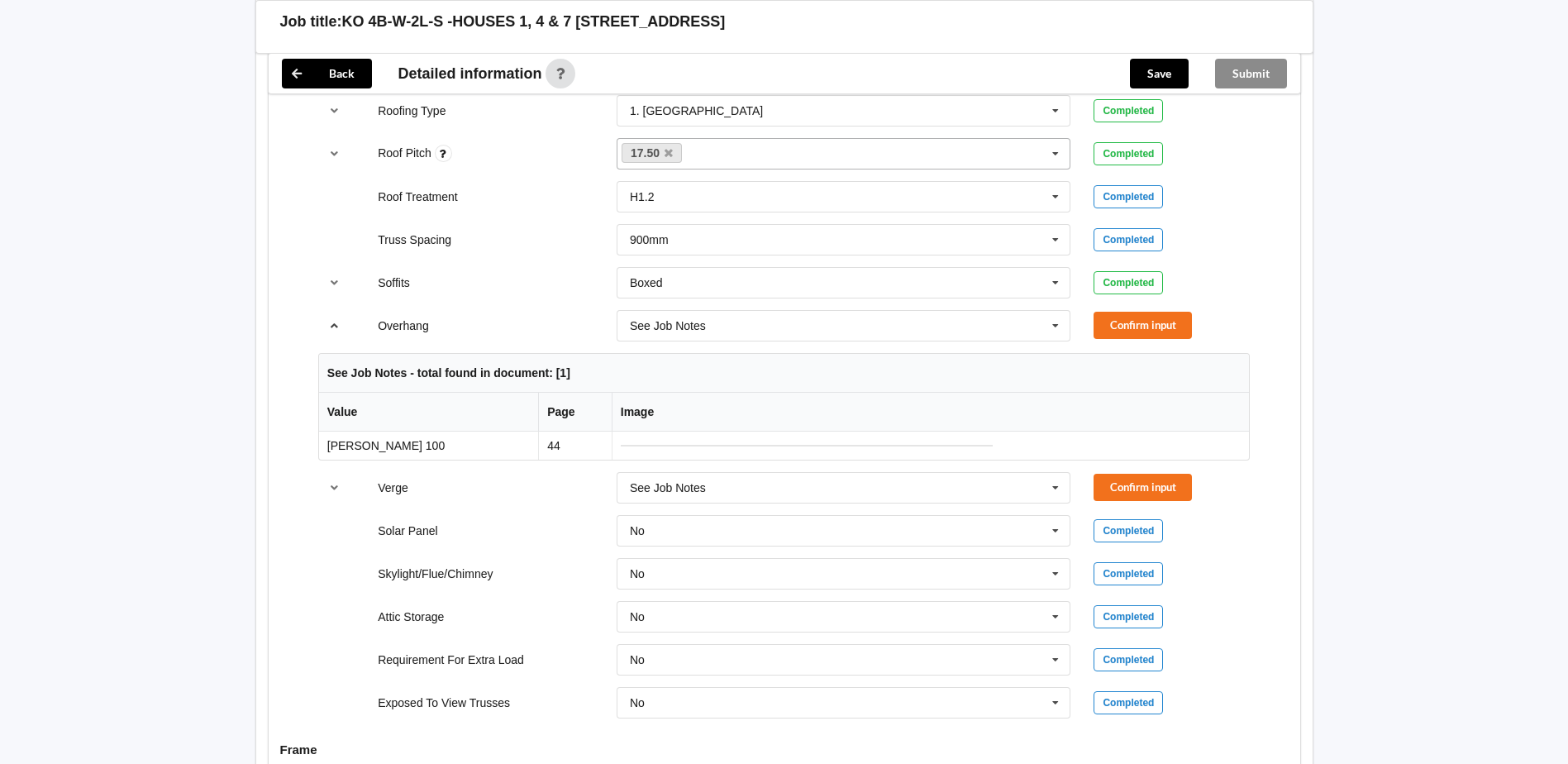
scroll to position [1076, 0]
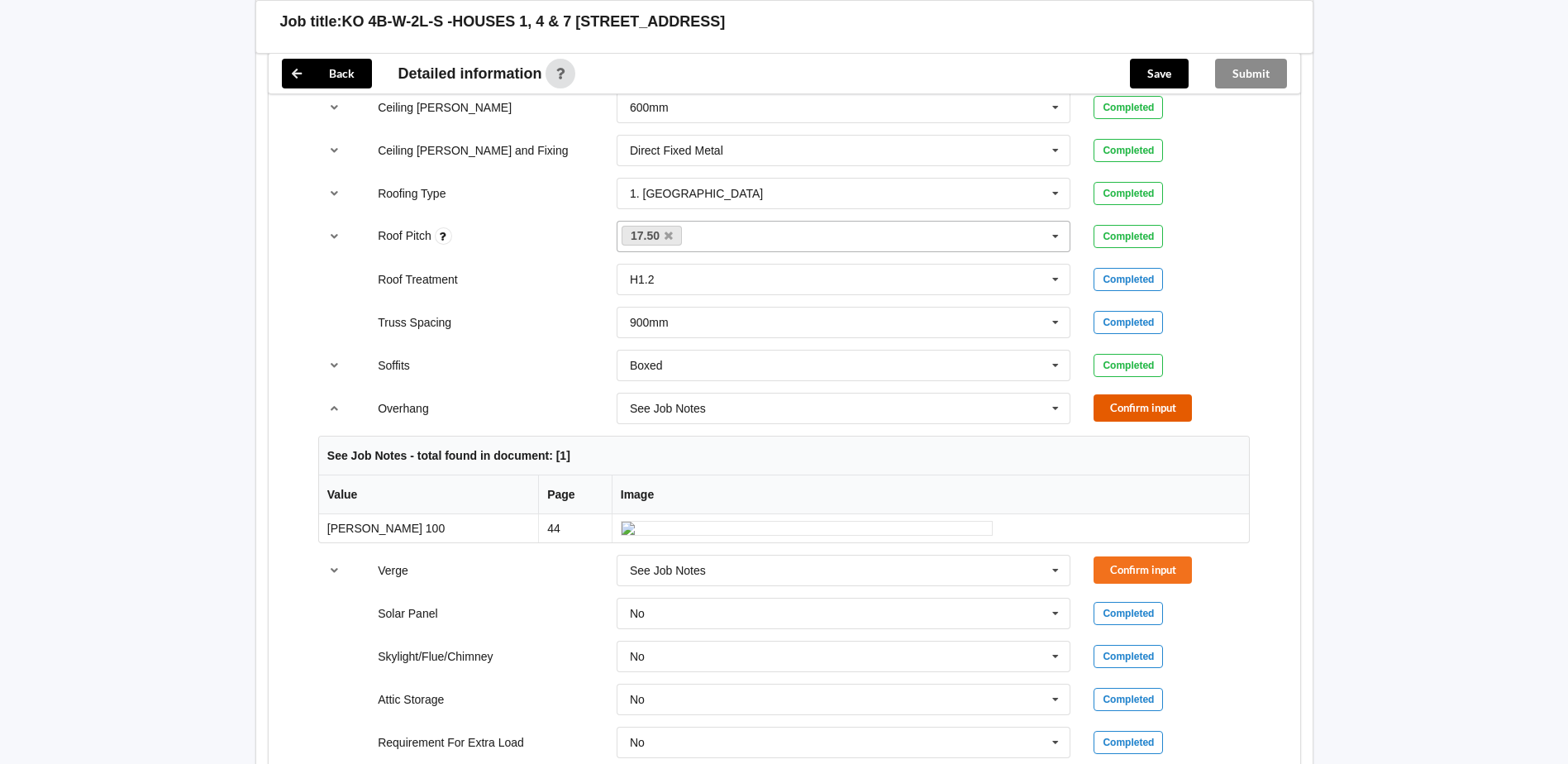
click at [1157, 408] on button "Confirm input" at bounding box center [1142, 408] width 98 height 27
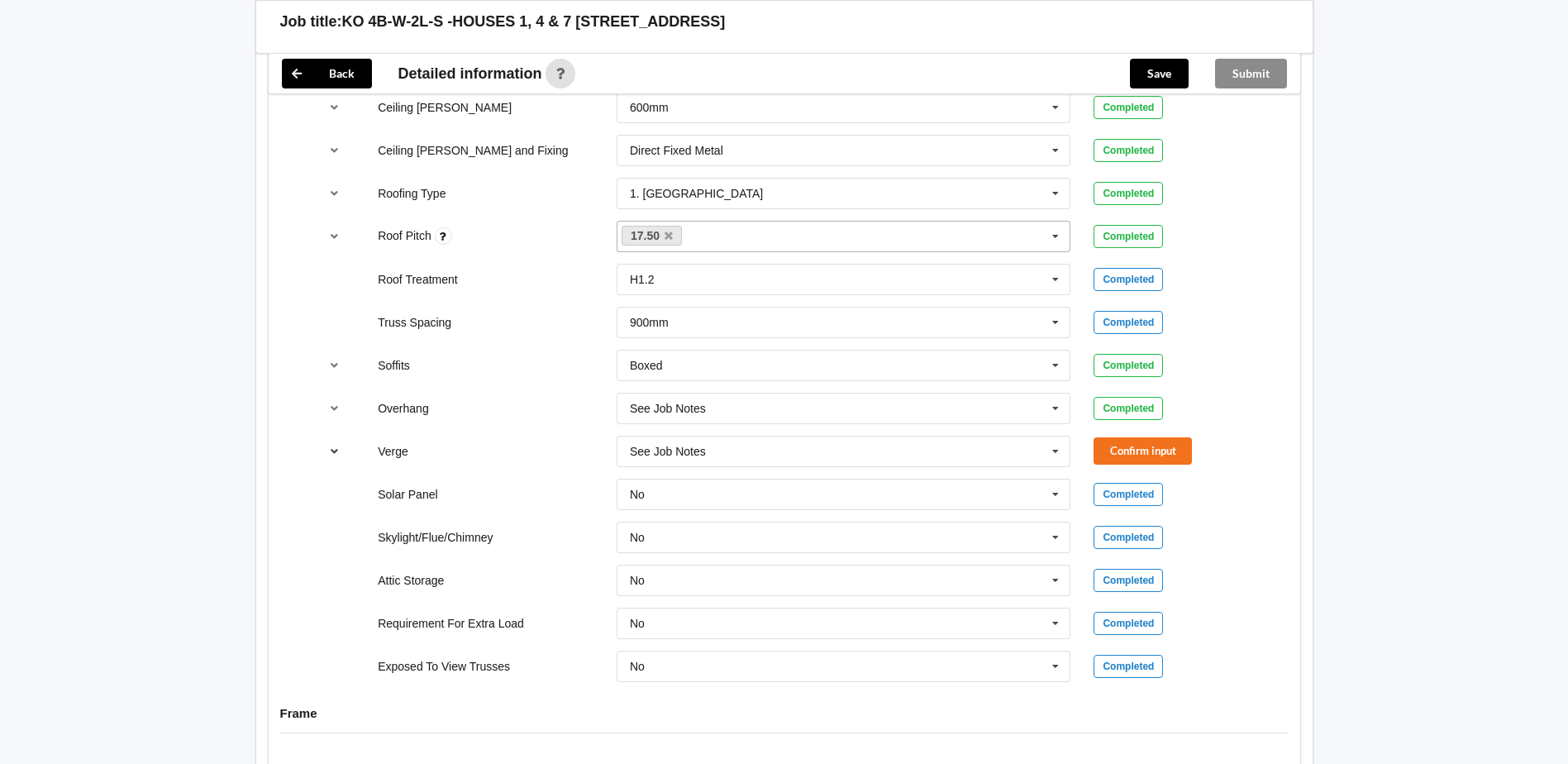
click at [330, 453] on icon "reference-toggle" at bounding box center [334, 451] width 14 height 10
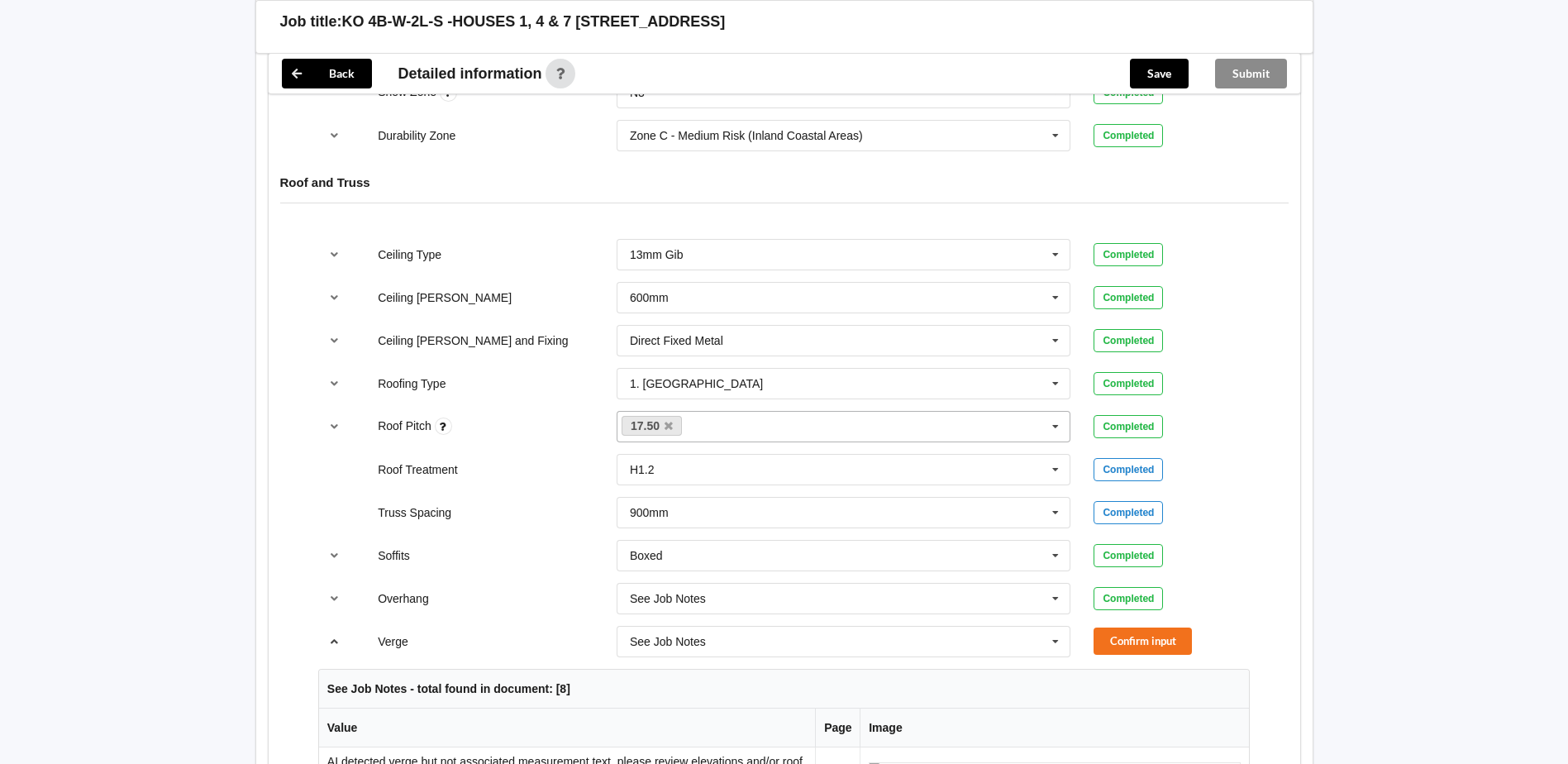
scroll to position [992, 0]
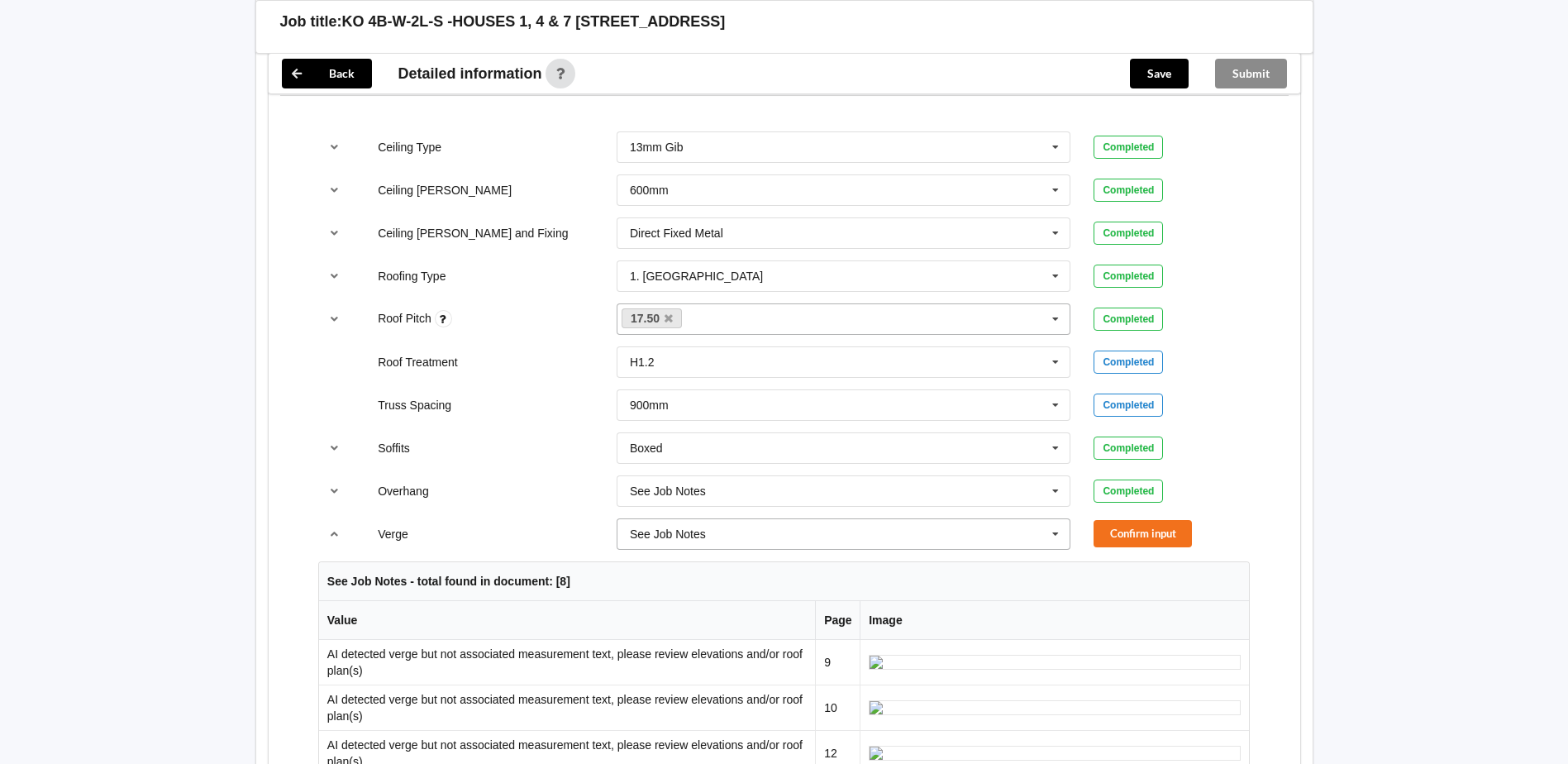
click at [1056, 541] on icon at bounding box center [1055, 535] width 25 height 31
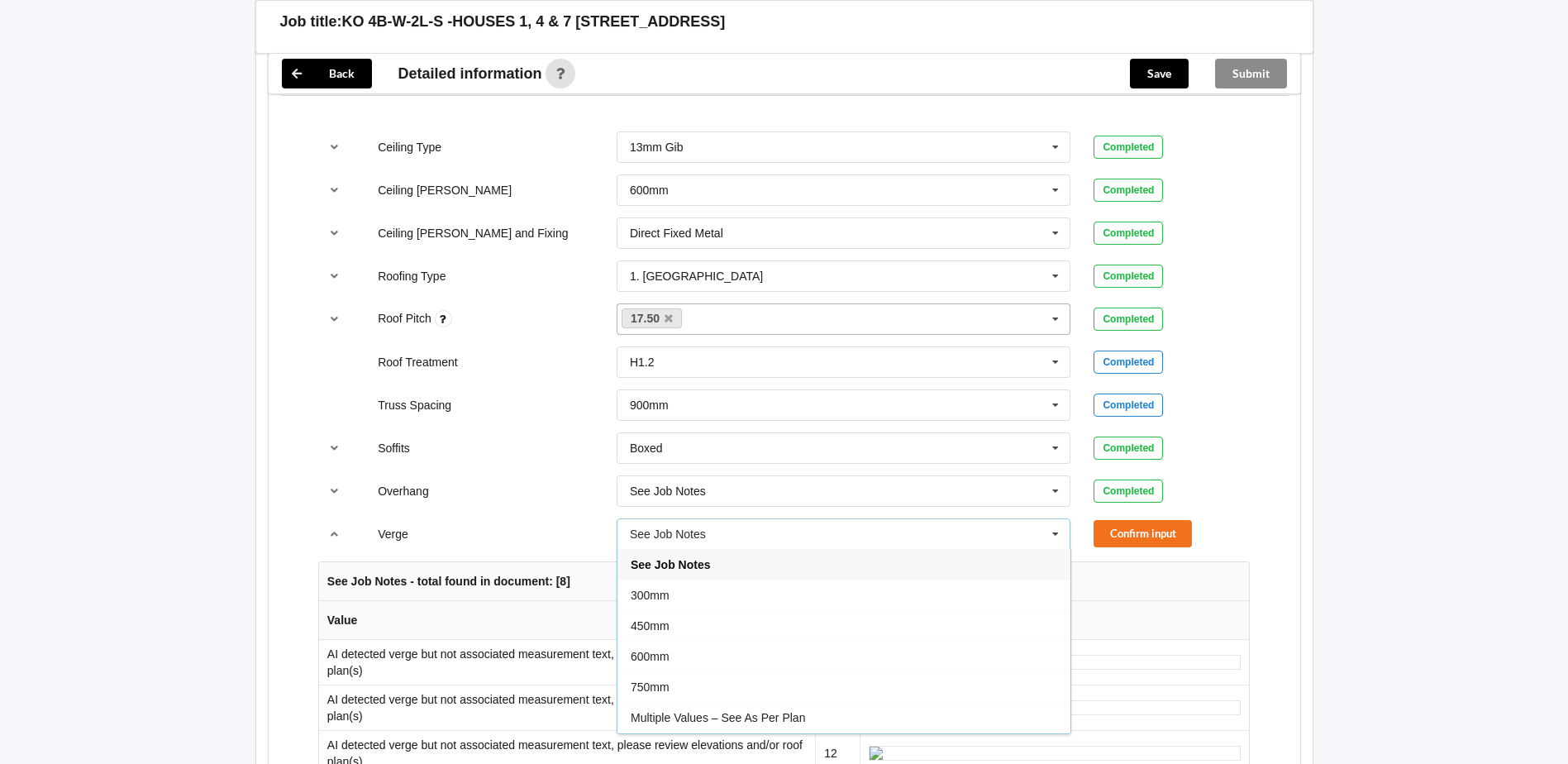
click at [1056, 541] on icon at bounding box center [1055, 535] width 25 height 31
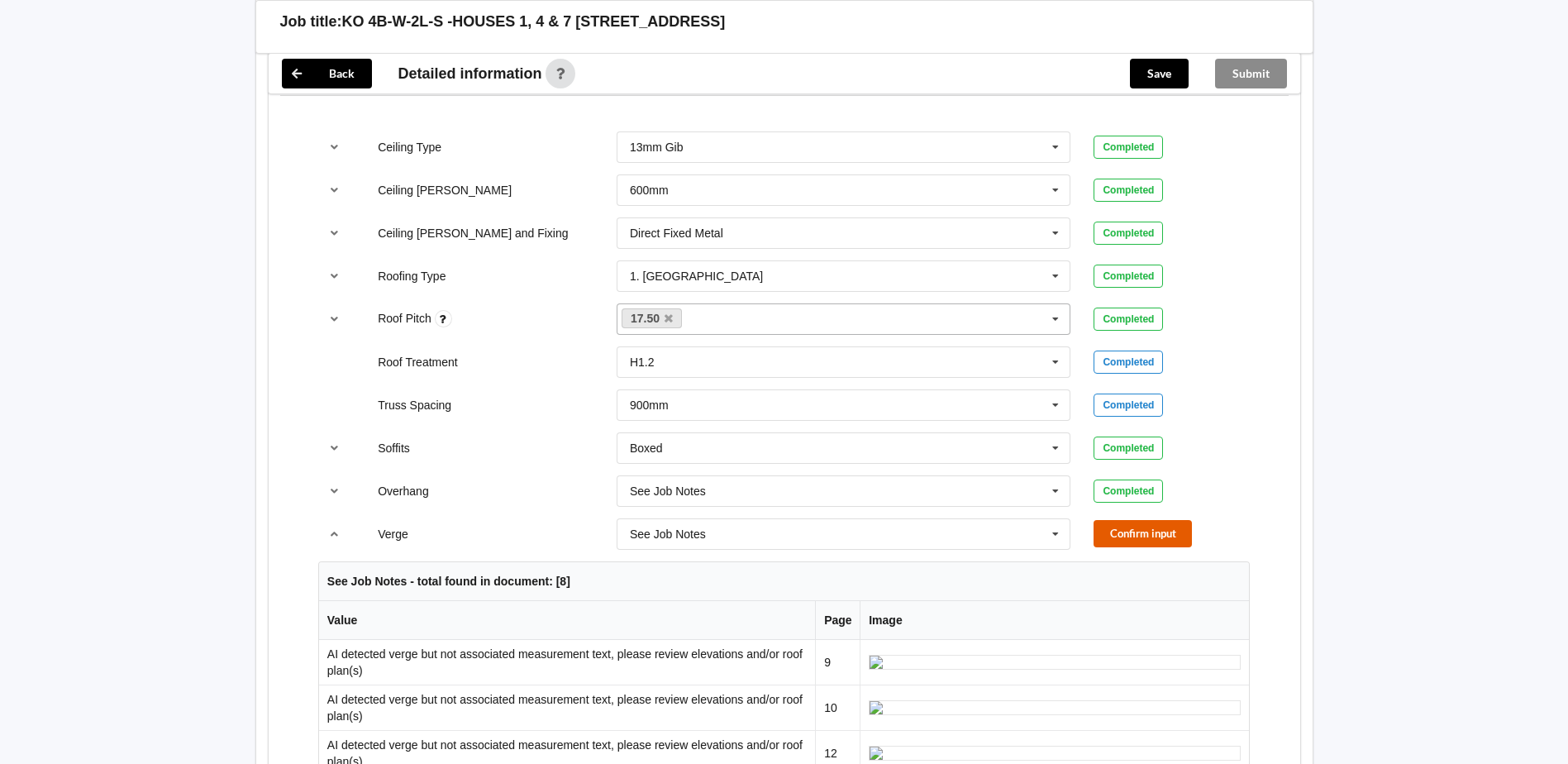
click at [1125, 535] on button "Confirm input" at bounding box center [1142, 534] width 98 height 27
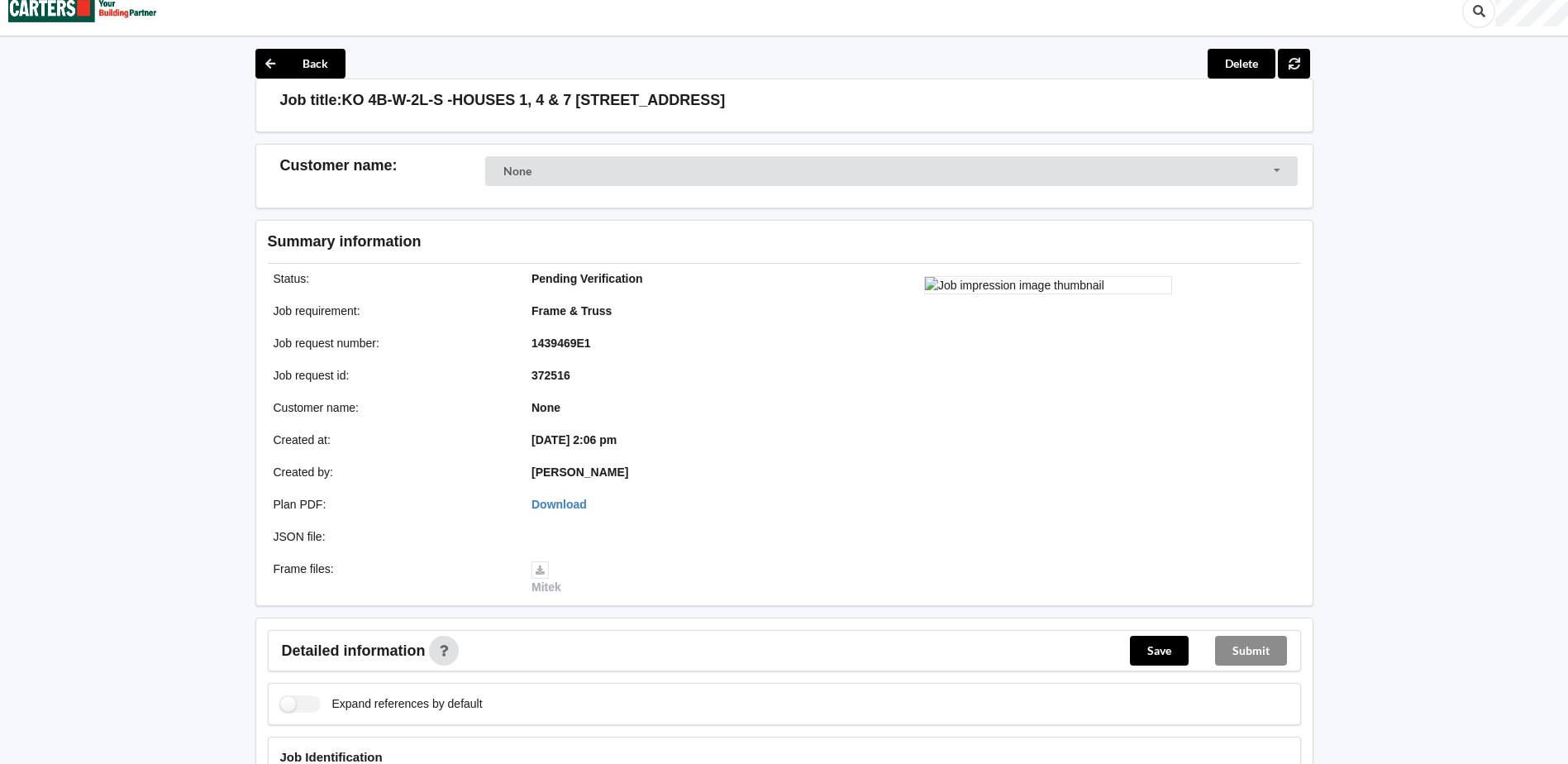
scroll to position [0, 0]
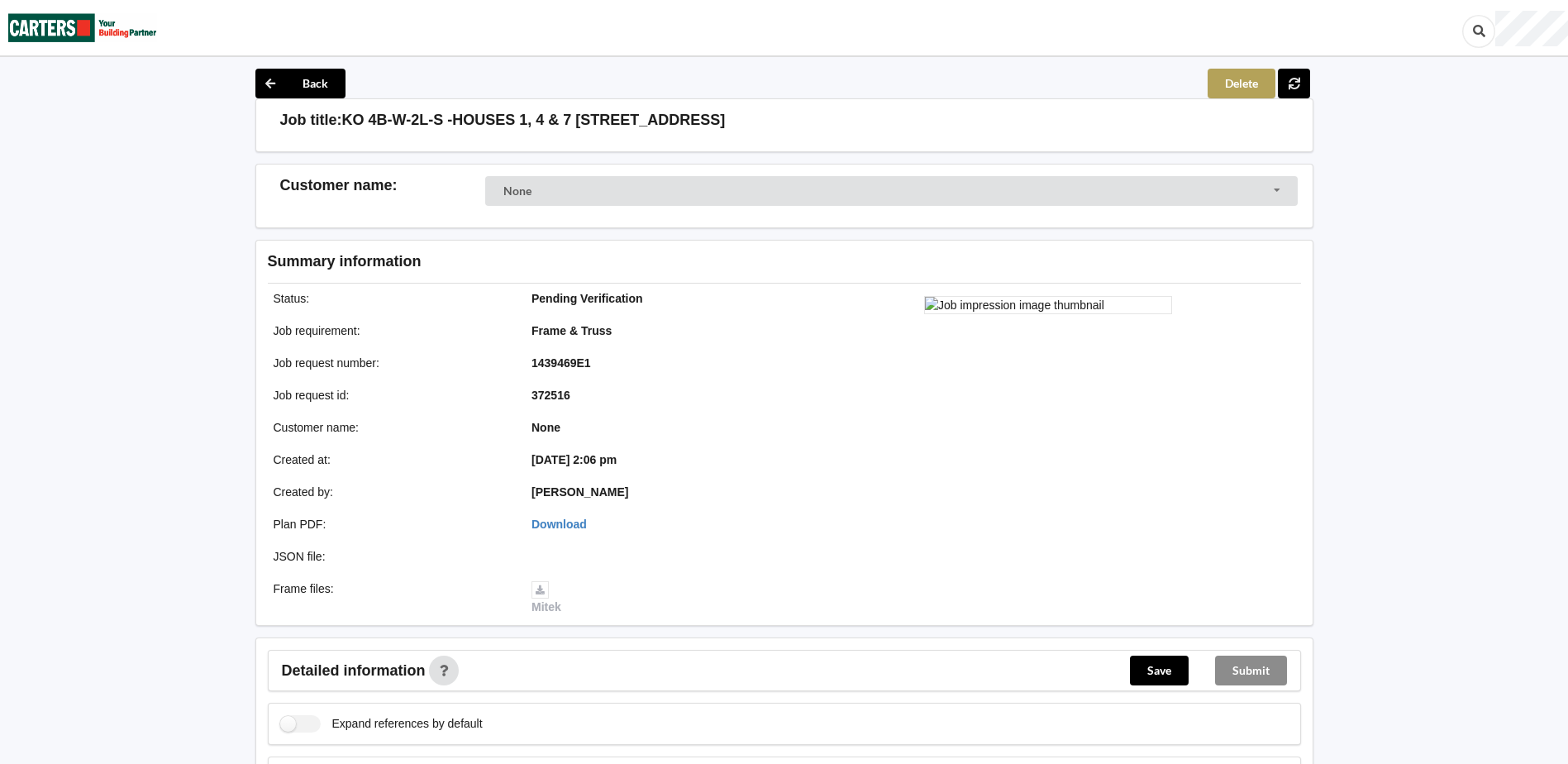
click at [1215, 83] on button "Delete" at bounding box center [1241, 84] width 68 height 30
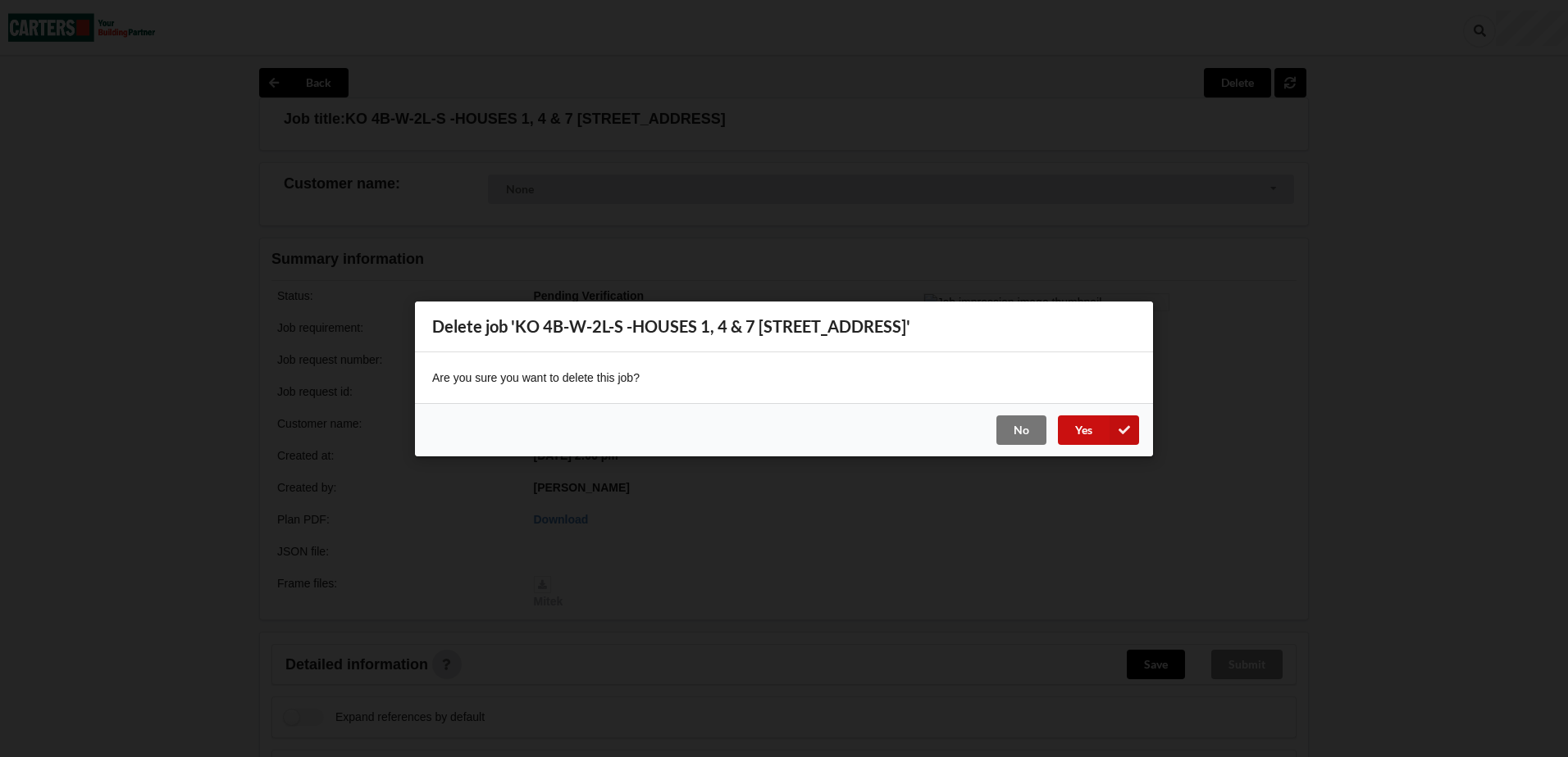
click at [1093, 433] on button "Yes" at bounding box center [1098, 429] width 81 height 30
